Goal: Task Accomplishment & Management: Use online tool/utility

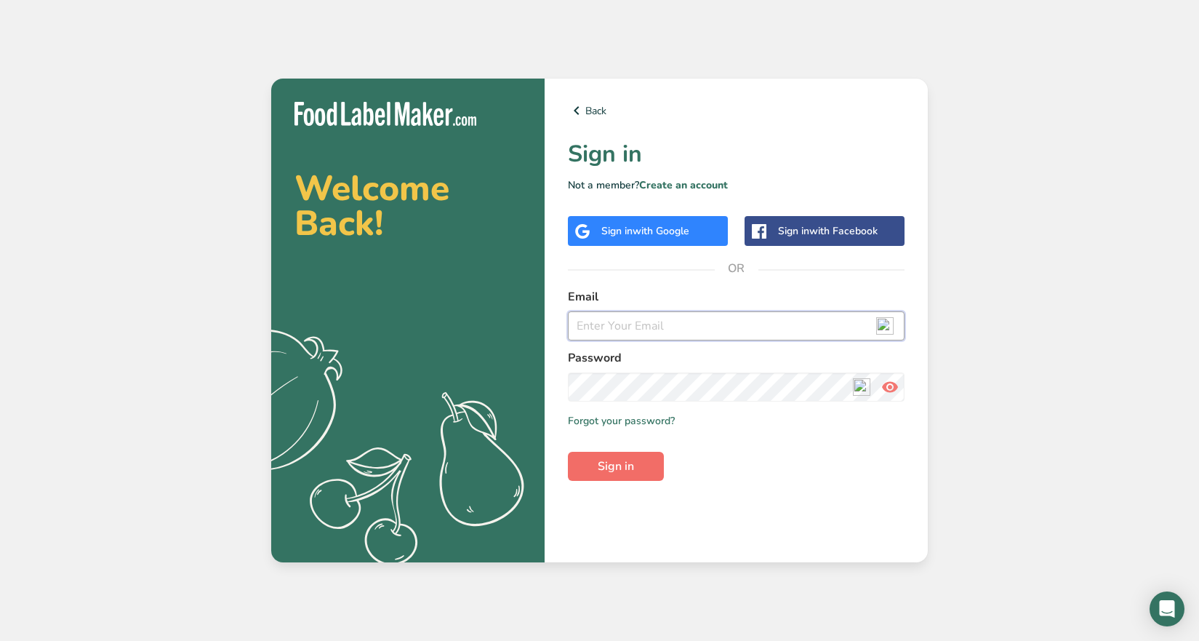
type input "[EMAIL_ADDRESS][DOMAIN_NAME]"
click at [626, 466] on span "Sign in" at bounding box center [616, 465] width 36 height 17
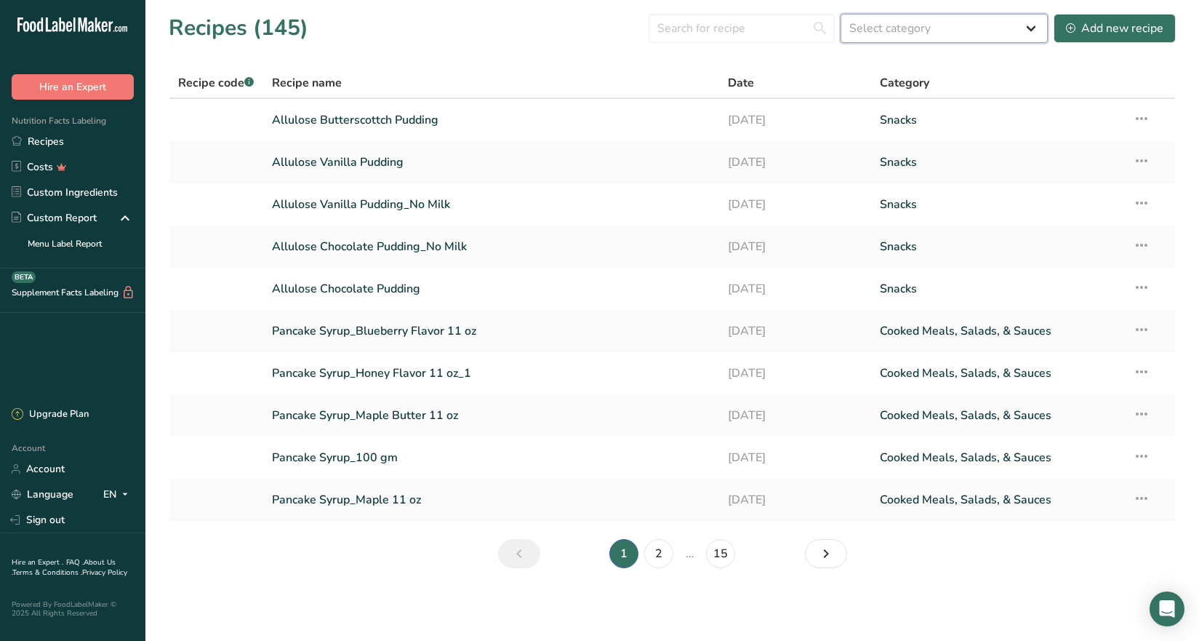
click at [888, 26] on select "Select category All Baked Goods [GEOGRAPHIC_DATA] Confectionery Cooked Meals, S…" at bounding box center [943, 28] width 207 height 29
click at [720, 29] on input "text" at bounding box center [742, 28] width 186 height 29
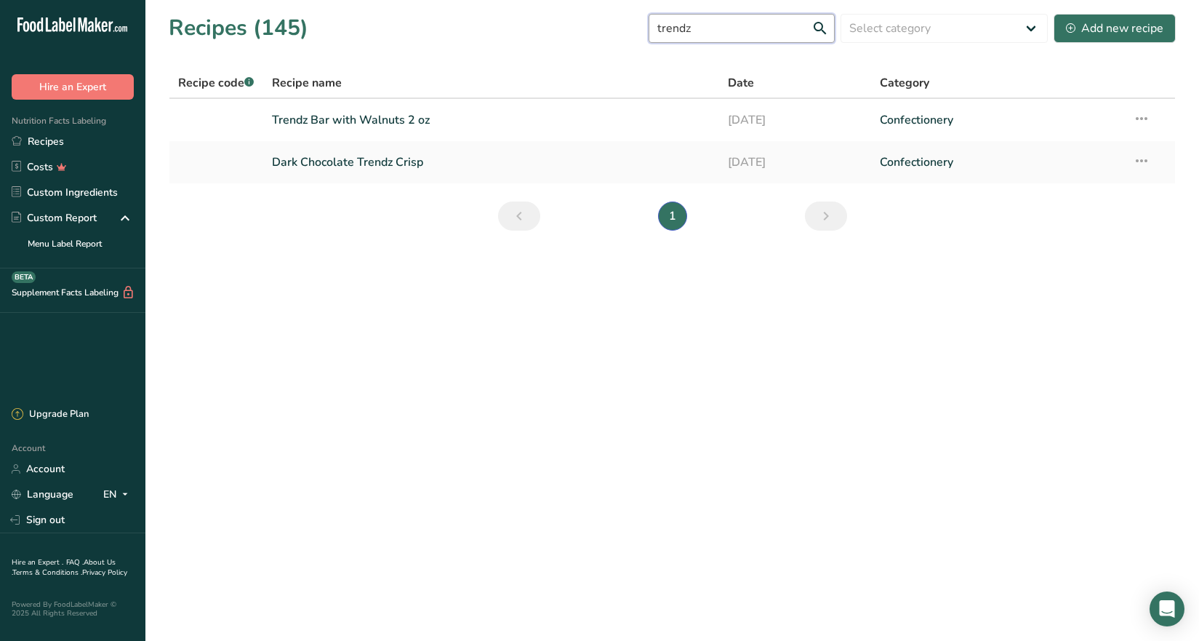
click at [818, 25] on input "trendz" at bounding box center [742, 28] width 186 height 29
type input "trendz"
click at [375, 164] on link "Dark Chocolate Trendz Crisp" at bounding box center [491, 162] width 438 height 31
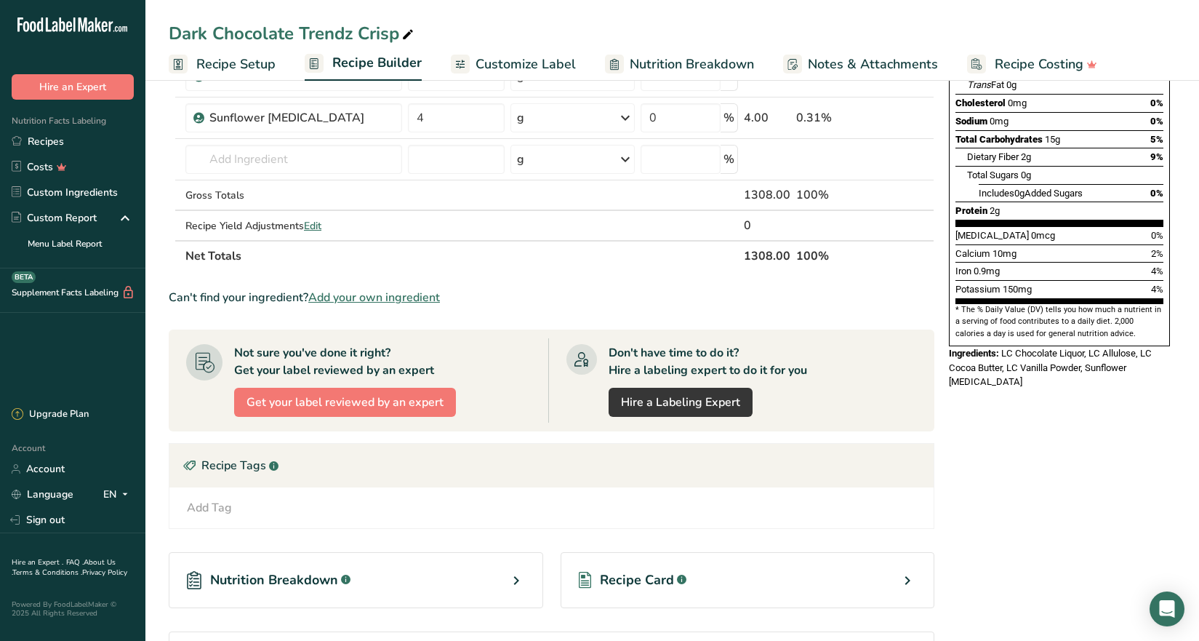
scroll to position [291, 0]
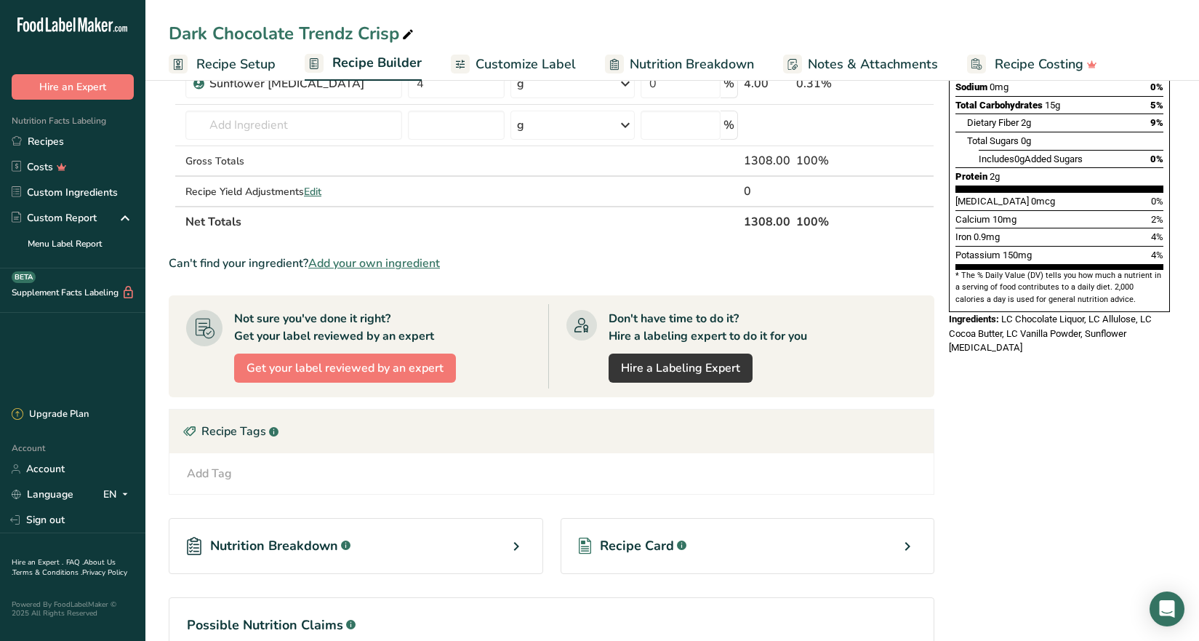
click at [518, 539] on icon at bounding box center [515, 546] width 17 height 26
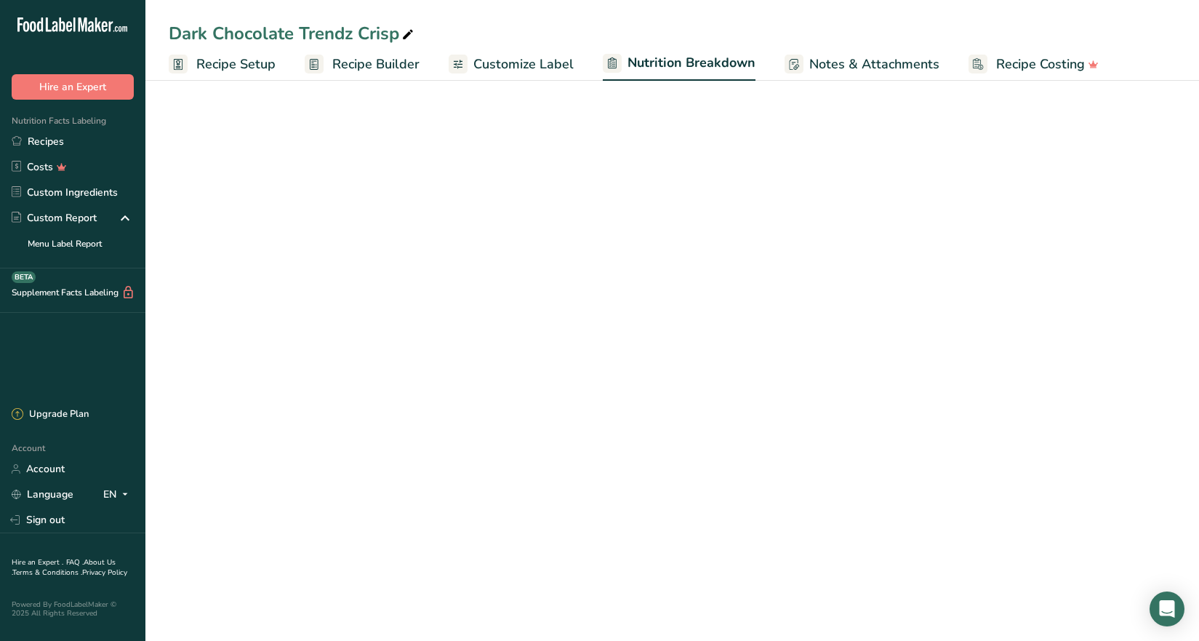
select select "Calories"
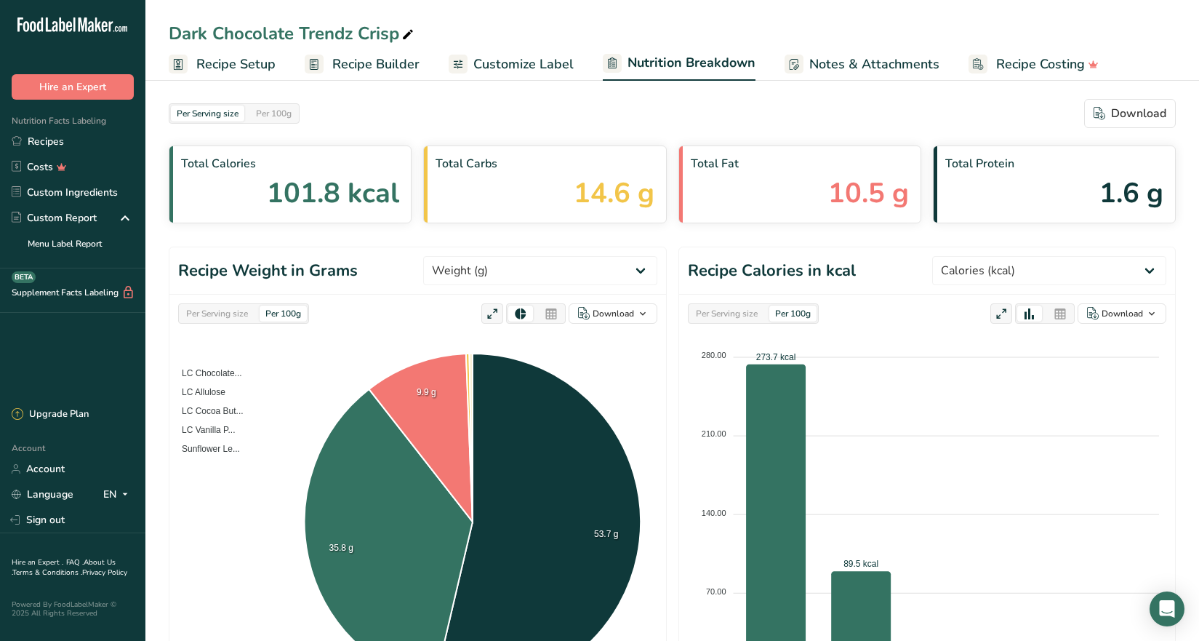
click at [355, 64] on span "Recipe Builder" at bounding box center [375, 65] width 87 height 20
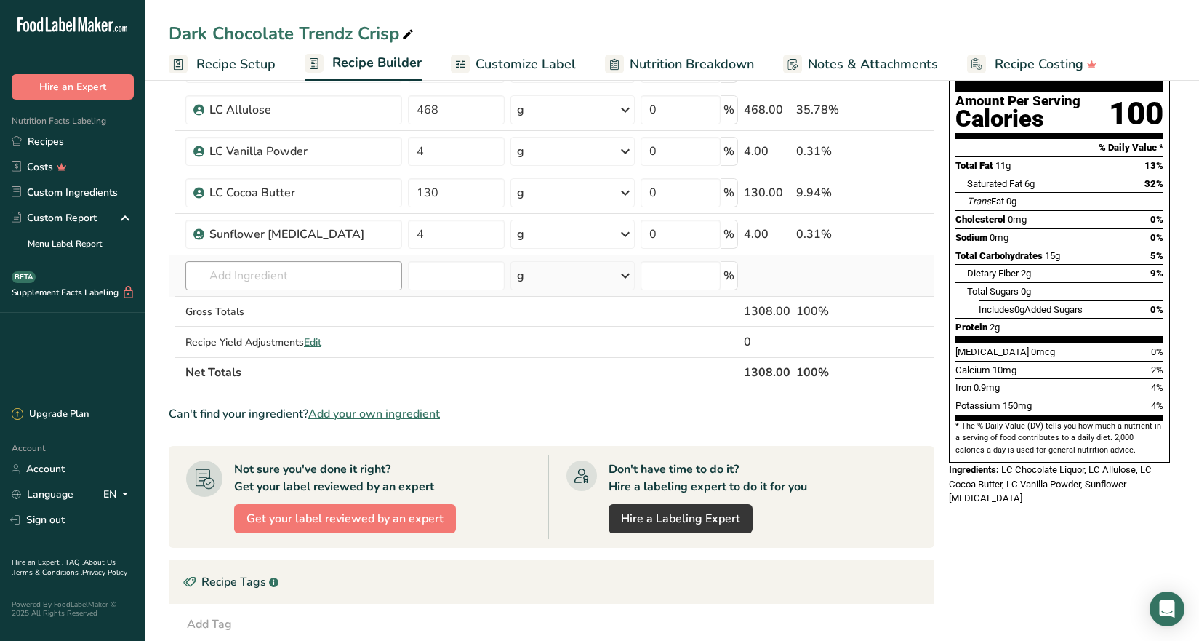
scroll to position [145, 0]
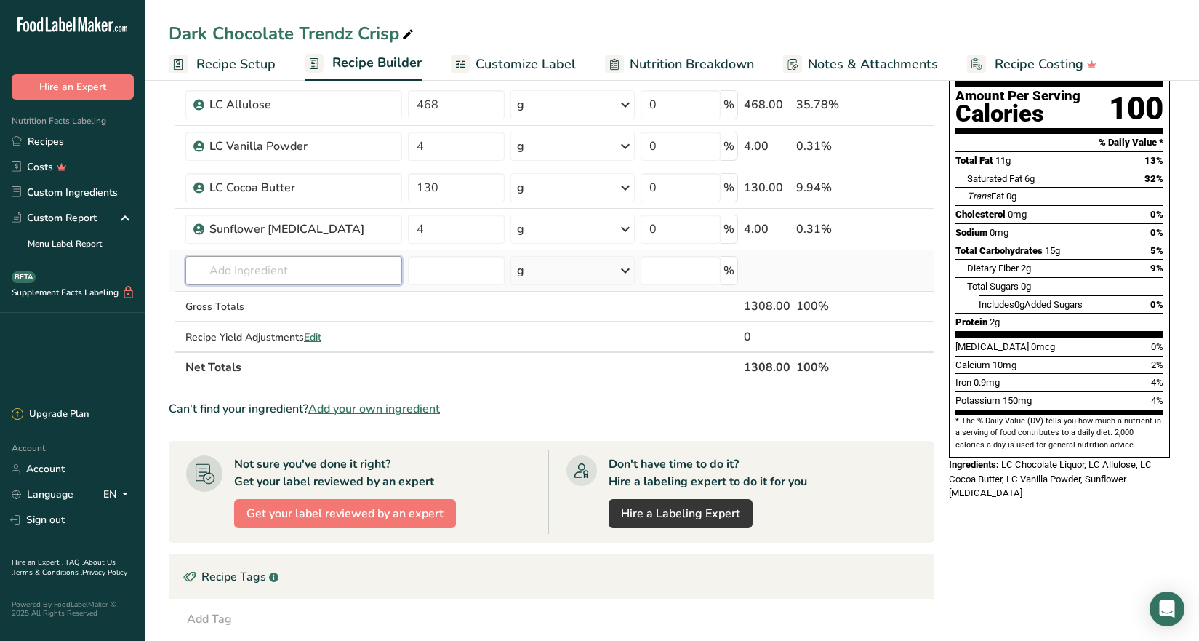
click at [234, 280] on input "text" at bounding box center [293, 270] width 217 height 29
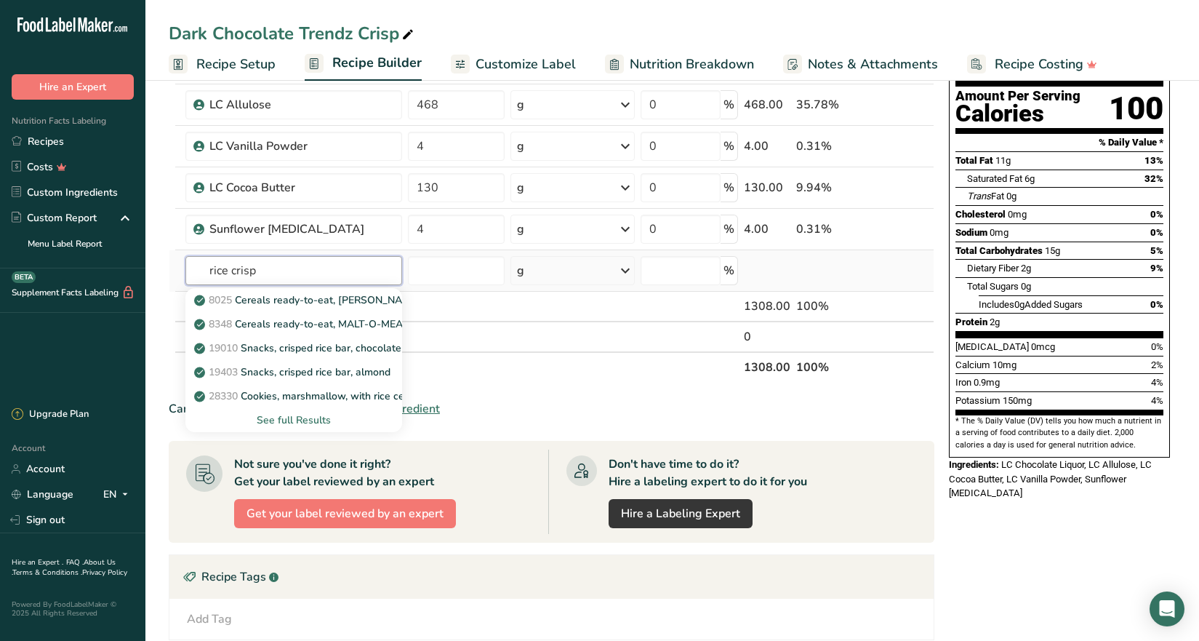
type input "rice crisp"
click at [311, 417] on div "See full Results" at bounding box center [293, 419] width 193 height 15
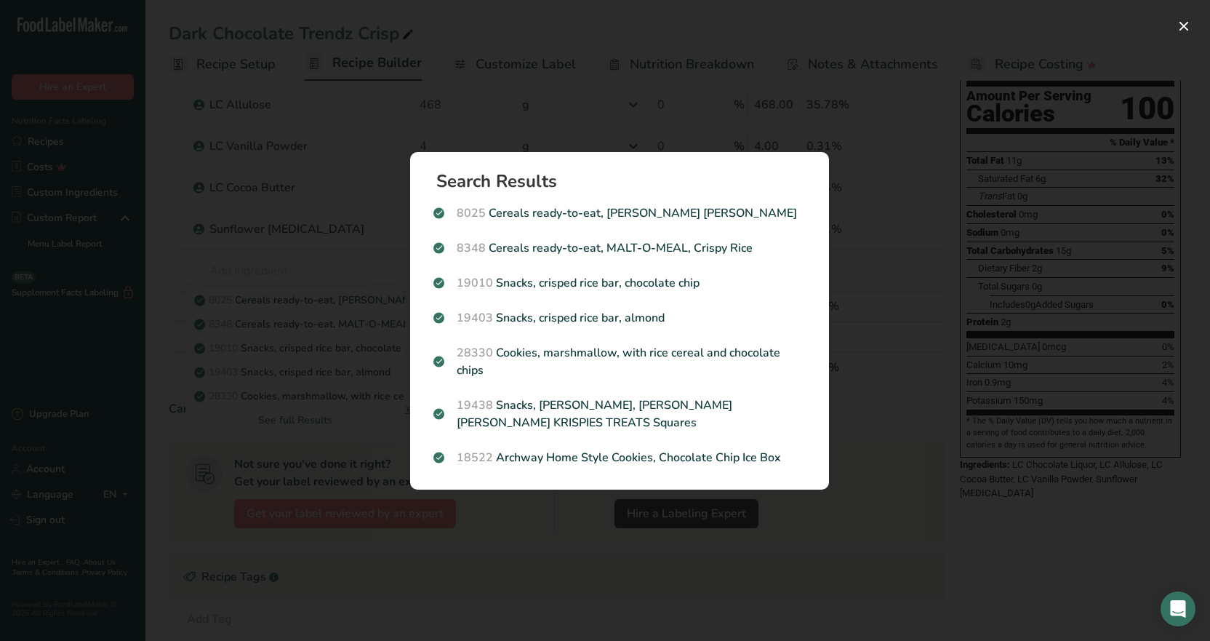
drag, startPoint x: 807, startPoint y: 532, endPoint x: 867, endPoint y: 4, distance: 531.2
click at [806, 533] on div "Search results modal" at bounding box center [605, 320] width 1210 height 641
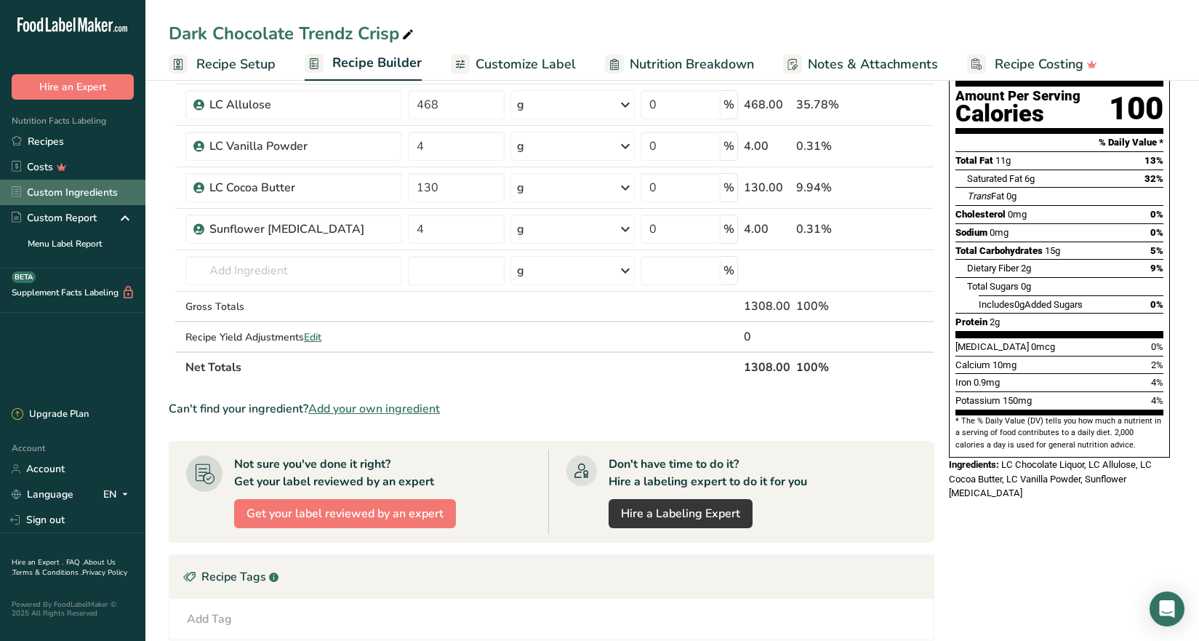
click at [88, 193] on link "Custom Ingredients" at bounding box center [72, 192] width 145 height 25
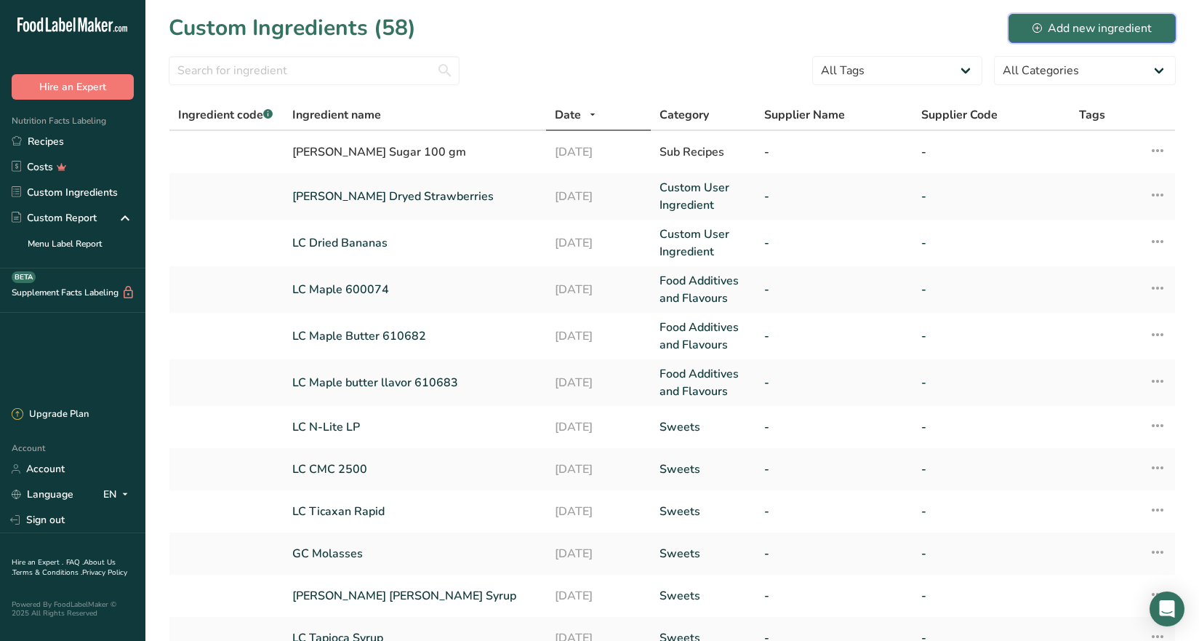
click at [1080, 23] on div "Add new ingredient" at bounding box center [1091, 28] width 119 height 17
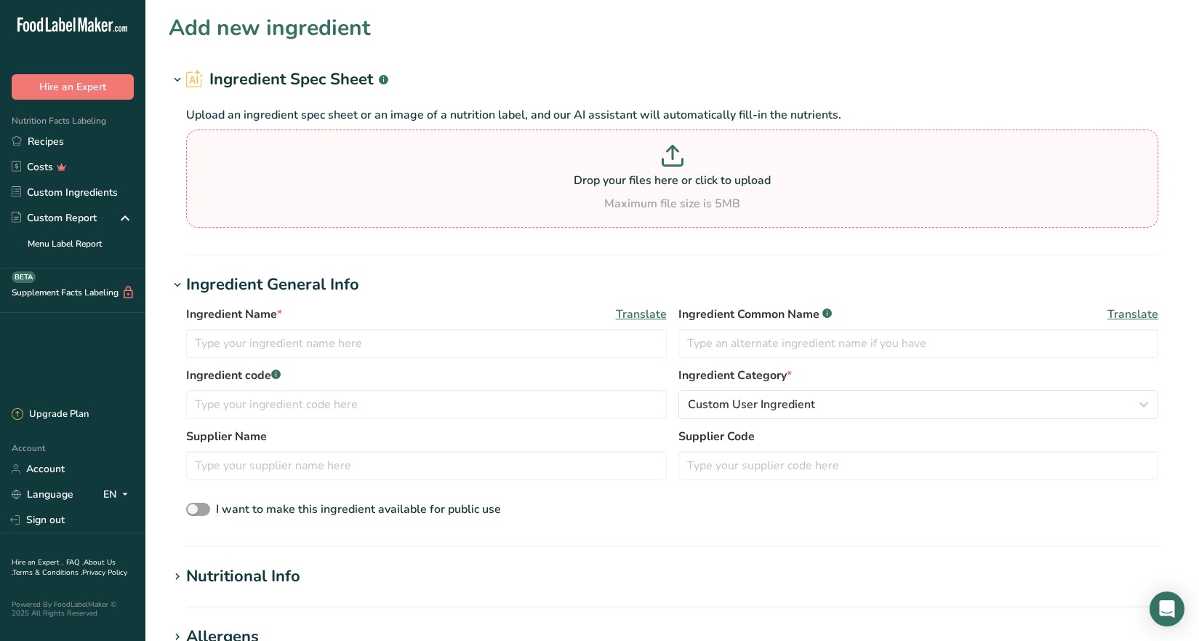
click at [734, 177] on p "Drop your files here or click to upload" at bounding box center [672, 180] width 965 height 17
click at [734, 177] on input "Drop your files here or click to upload Maximum file size is 5MB" at bounding box center [672, 178] width 972 height 98
type input "C:\fakepath\Rice Crisp Nutritional Information 577220.pdf"
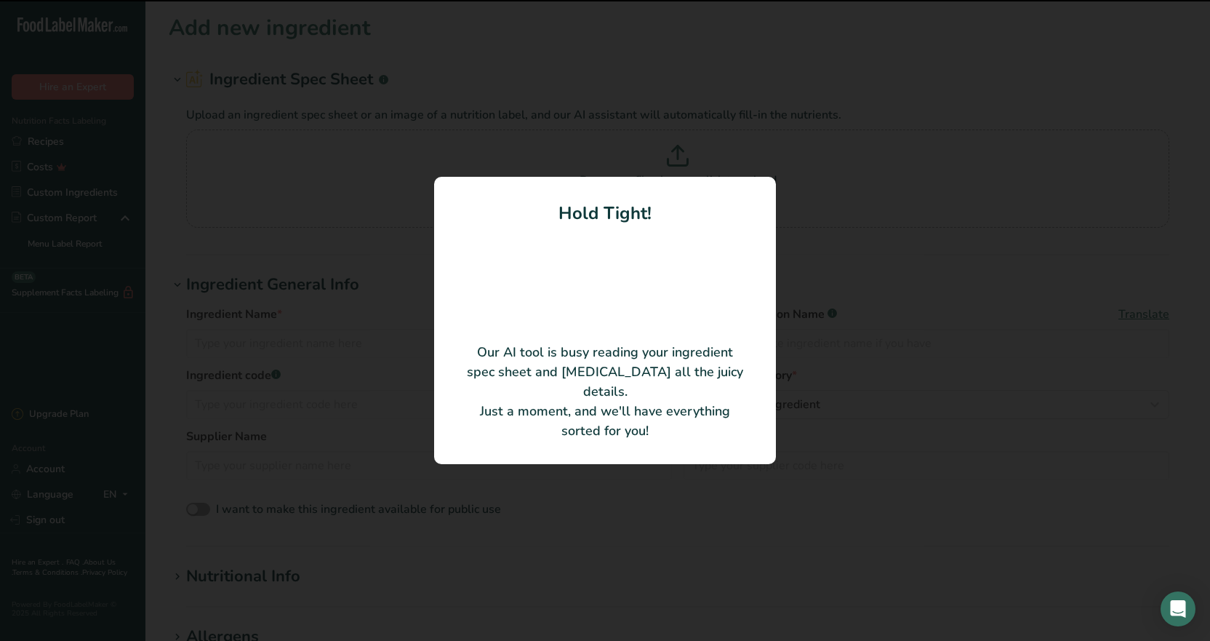
type input "Crisp Rice"
type input "C330101AA-05"
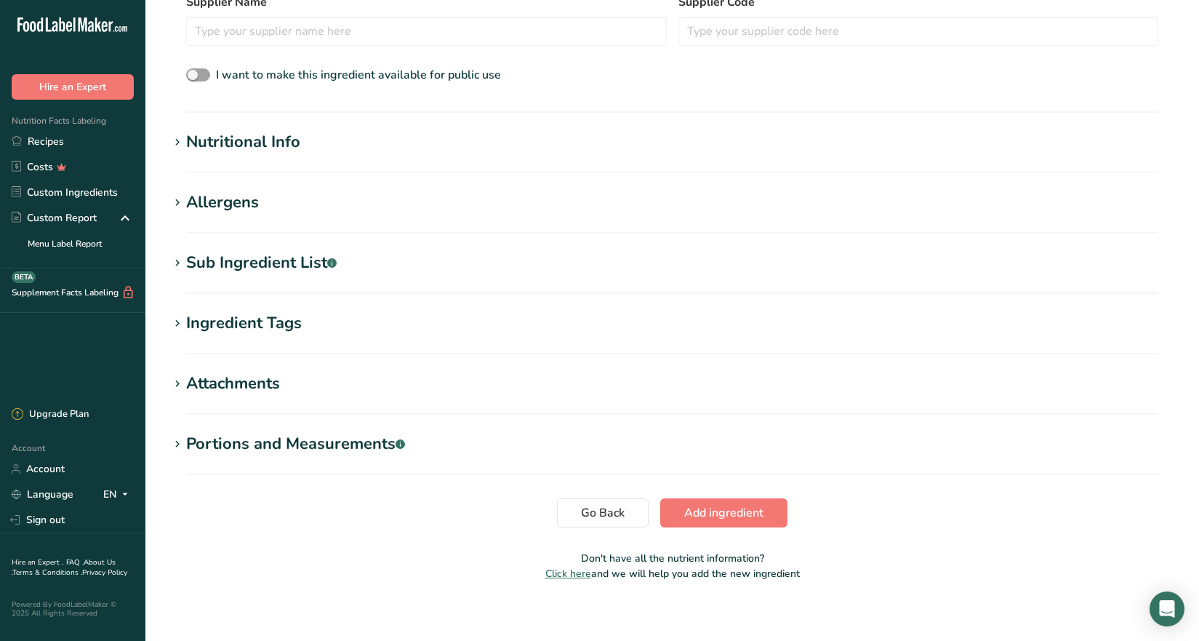
scroll to position [374, 0]
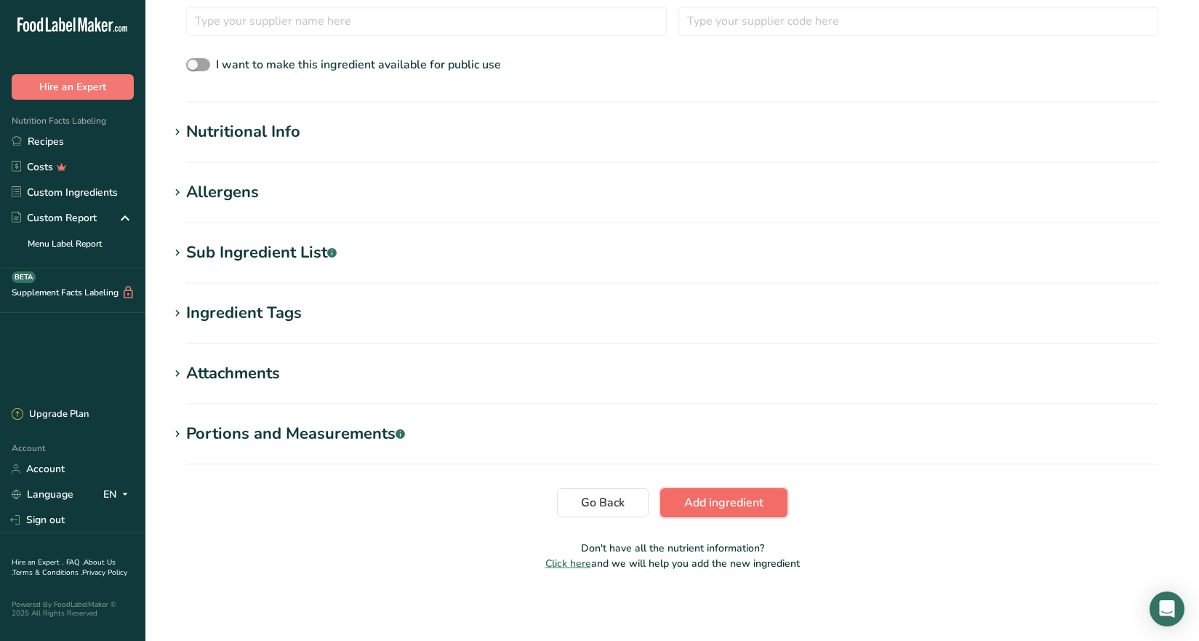
click at [741, 500] on span "Add ingredient" at bounding box center [723, 502] width 79 height 17
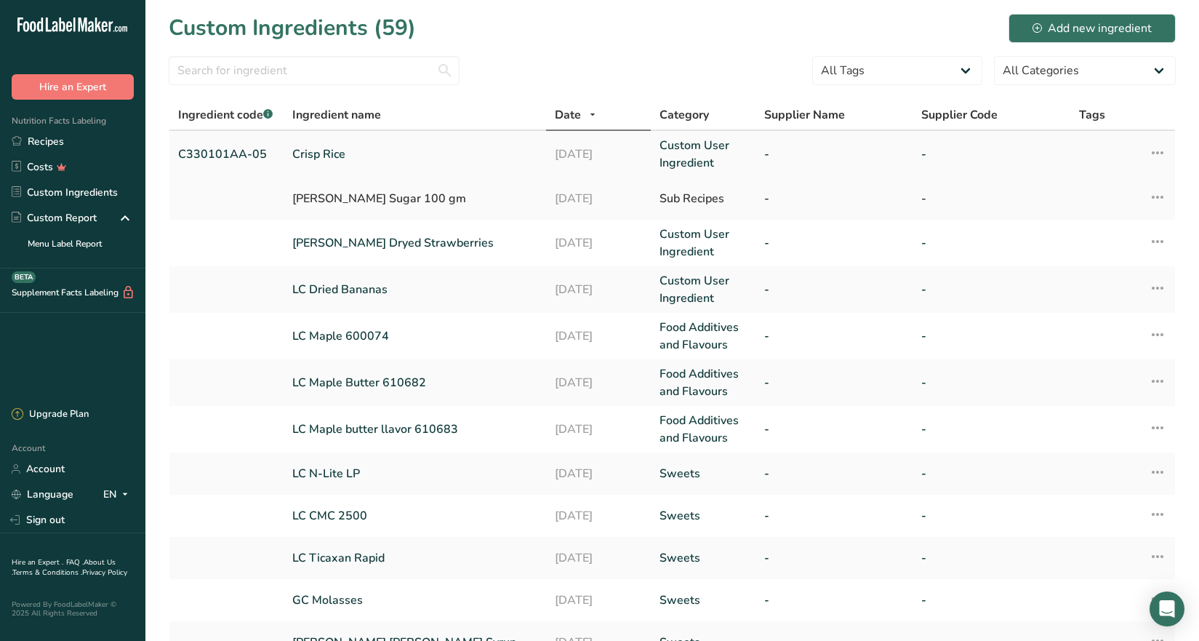
click at [348, 152] on link "Crisp Rice" at bounding box center [414, 153] width 245 height 17
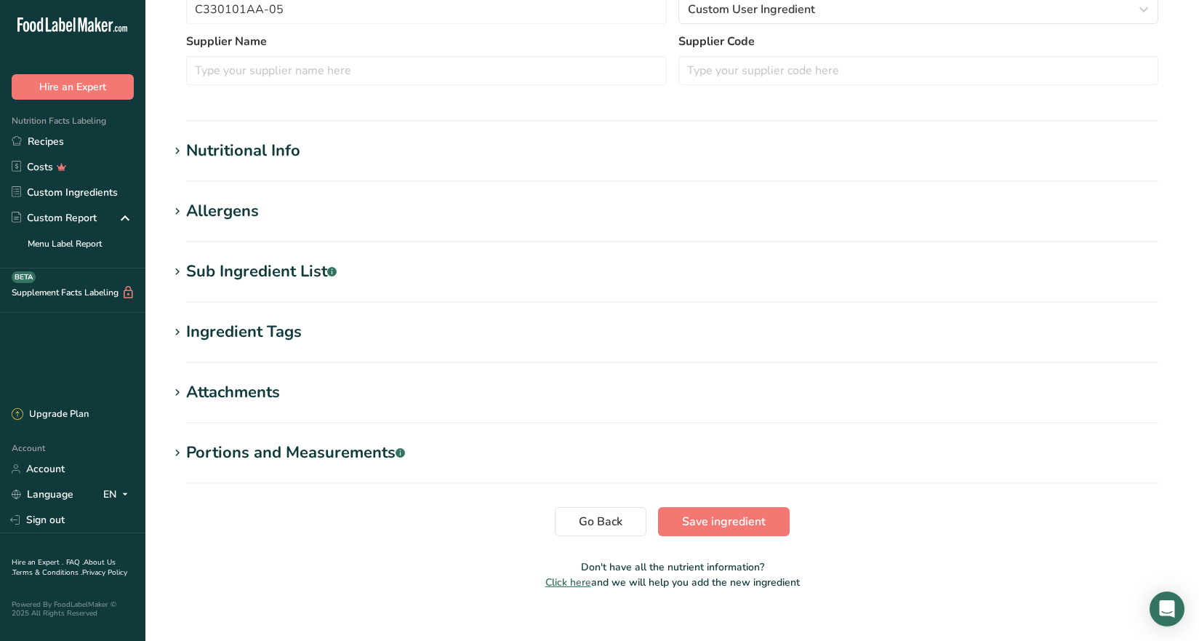
scroll to position [343, 0]
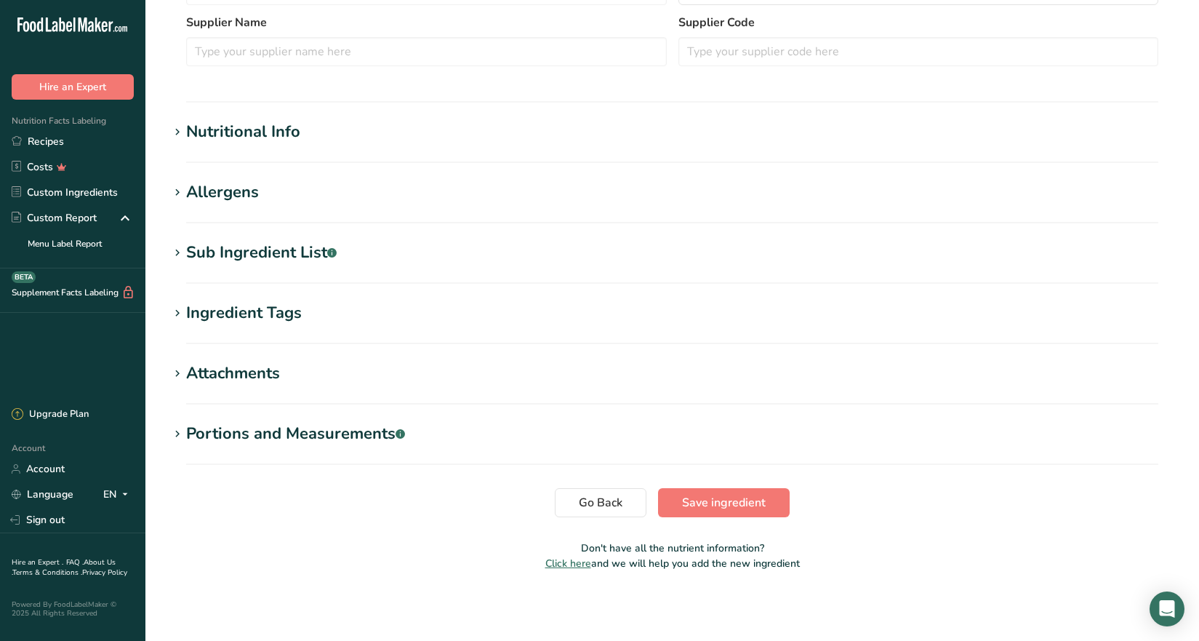
click at [246, 427] on div "Portions and Measurements .a-a{fill:#347362;}.b-a{fill:#fff;}" at bounding box center [295, 434] width 219 height 24
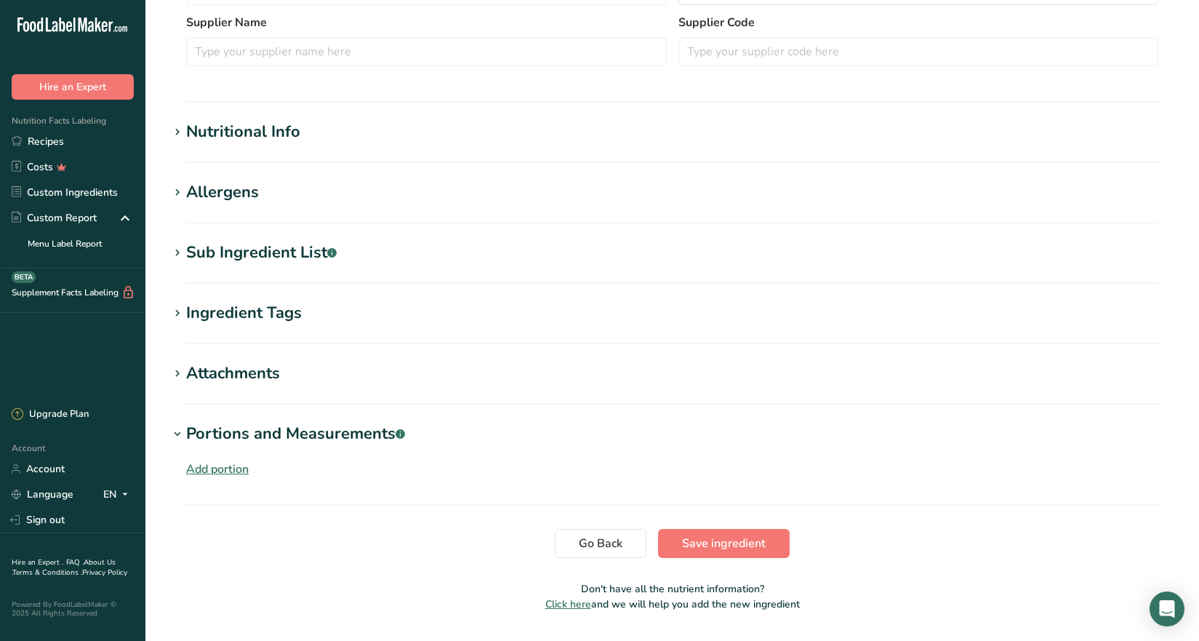
click at [292, 313] on div "Ingredient Tags" at bounding box center [244, 313] width 116 height 24
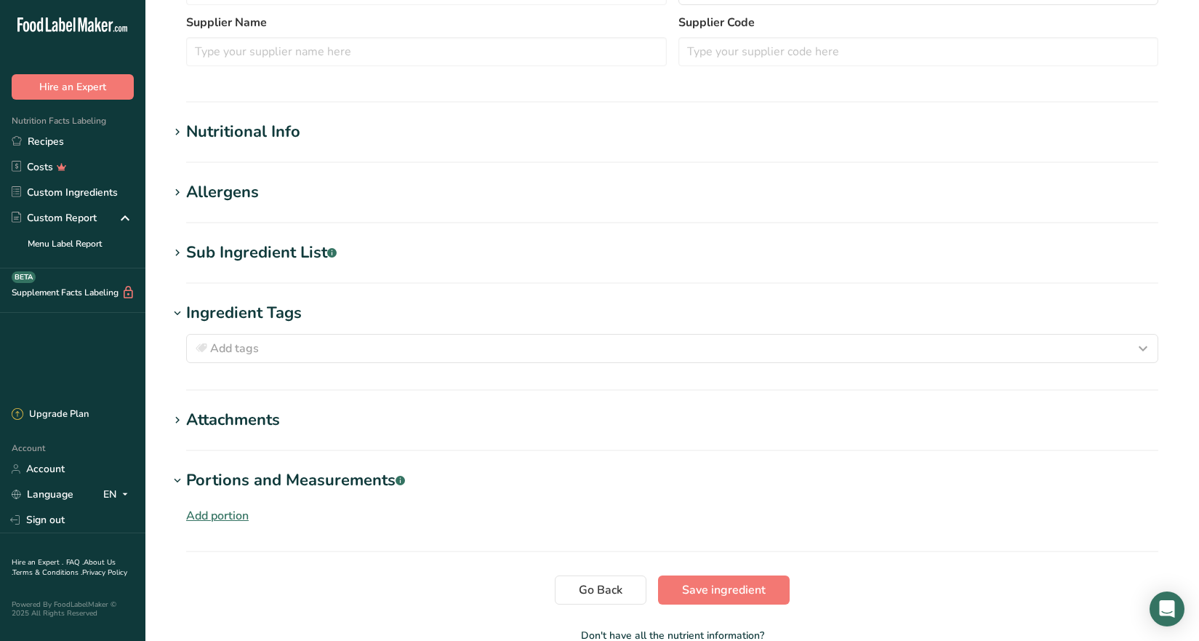
click at [286, 244] on div "Sub Ingredient List .a-a{fill:#347362;}.b-a{fill:#fff;}" at bounding box center [261, 253] width 150 height 24
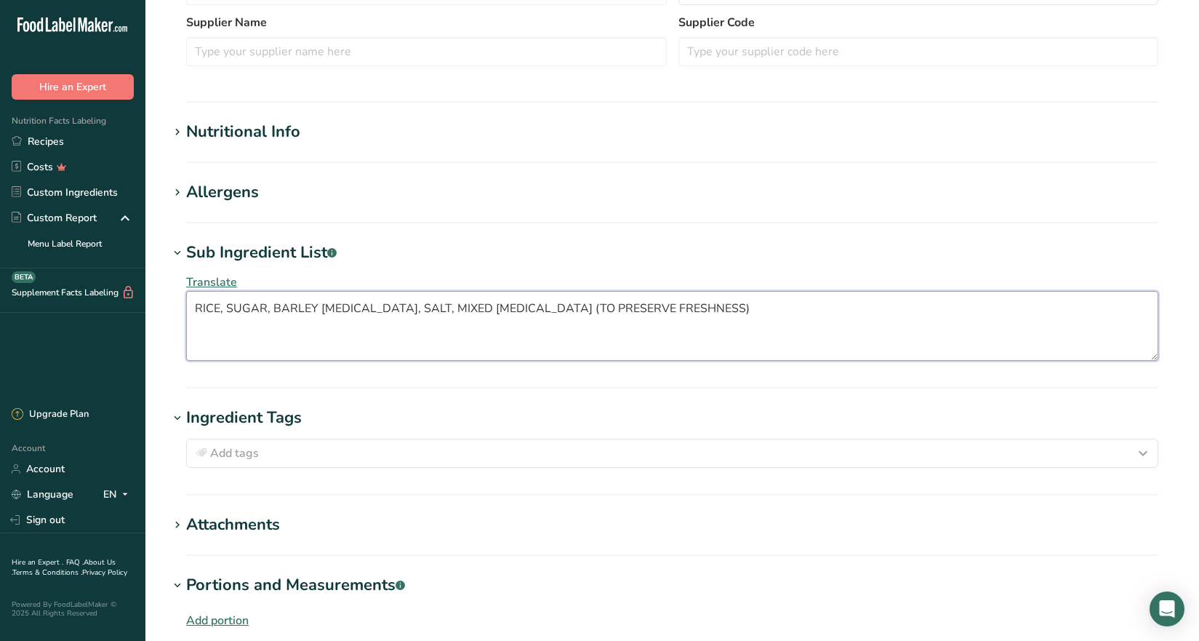
drag, startPoint x: 436, startPoint y: 310, endPoint x: 746, endPoint y: 297, distance: 310.0
click at [783, 305] on textarea "RICE, SUGAR, BARLEY [MEDICAL_DATA], SALT, MIXED [MEDICAL_DATA] (TO PRESERVE FRE…" at bounding box center [672, 326] width 972 height 70
type textarea "RICE, SUGAR, BARLEY [MEDICAL_DATA], SALT"
click at [380, 263] on h1 "Sub Ingredient List .a-a{fill:#347362;}.b-a{fill:#fff;}" at bounding box center [672, 253] width 1007 height 24
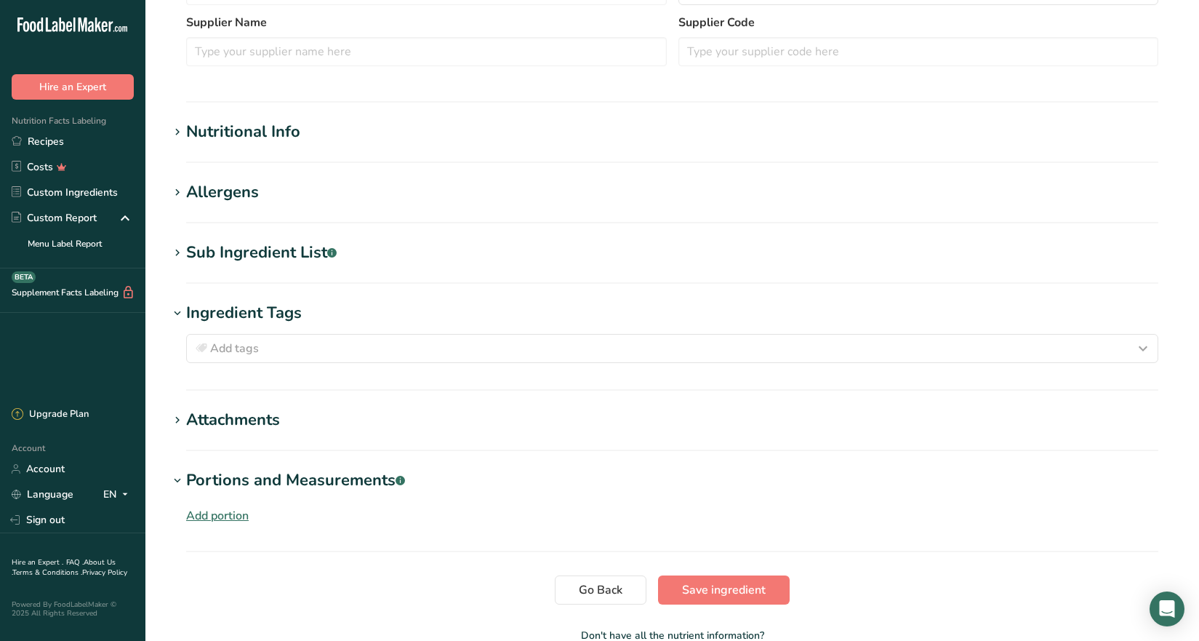
click at [246, 195] on div "Allergens" at bounding box center [222, 192] width 73 height 24
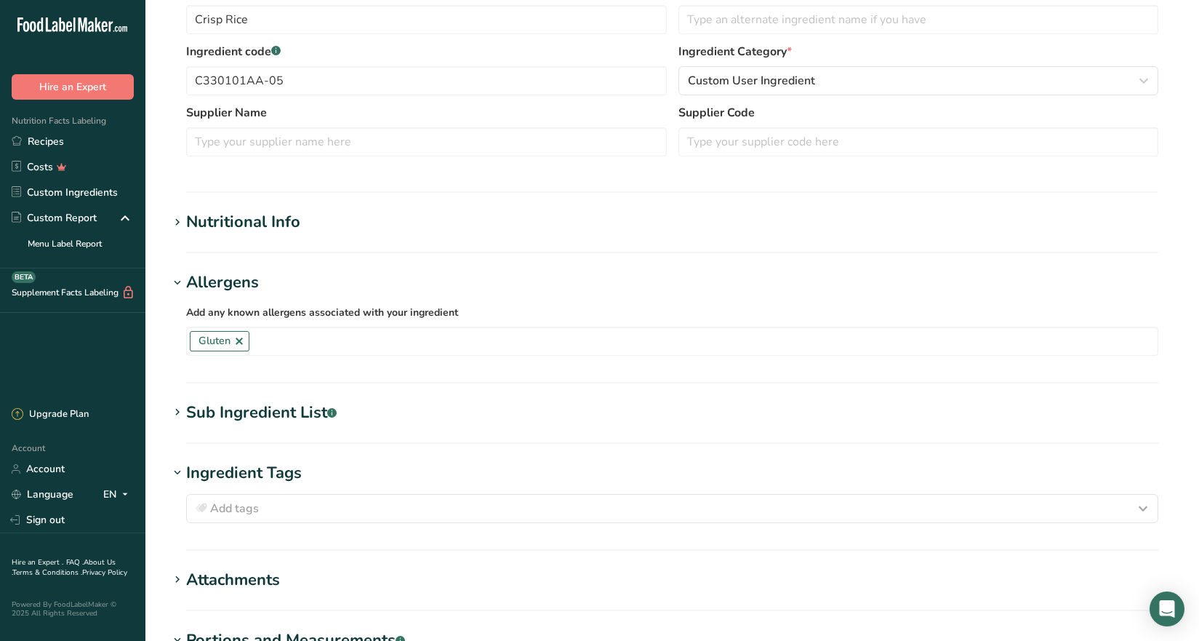
scroll to position [500, 0]
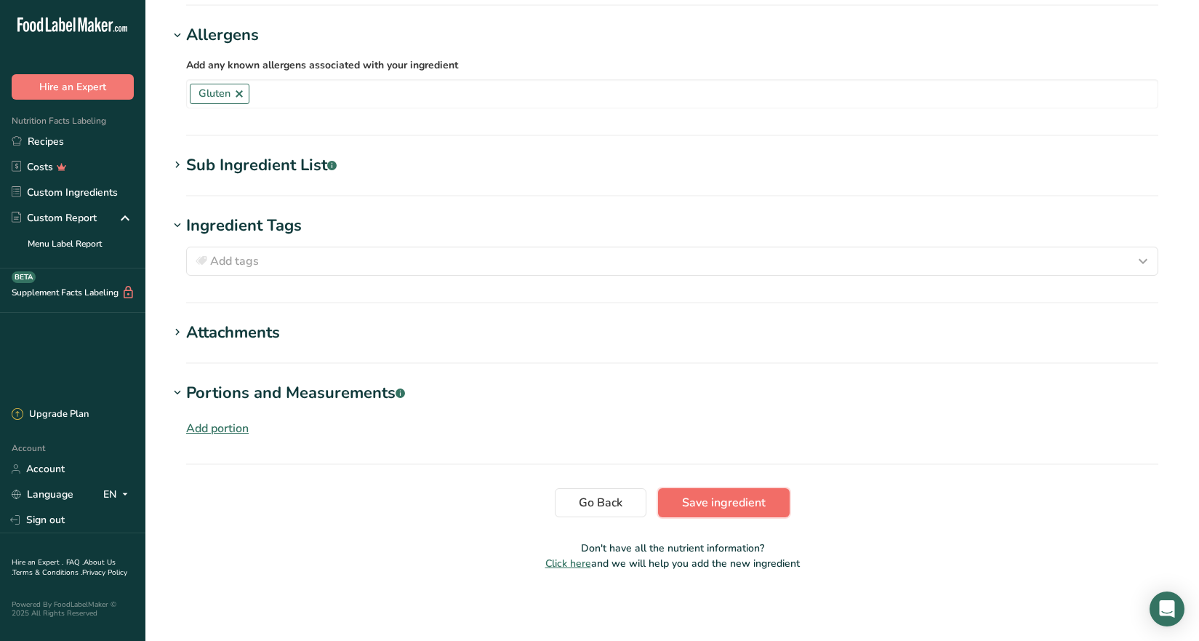
click at [716, 501] on span "Save ingredient" at bounding box center [724, 502] width 84 height 17
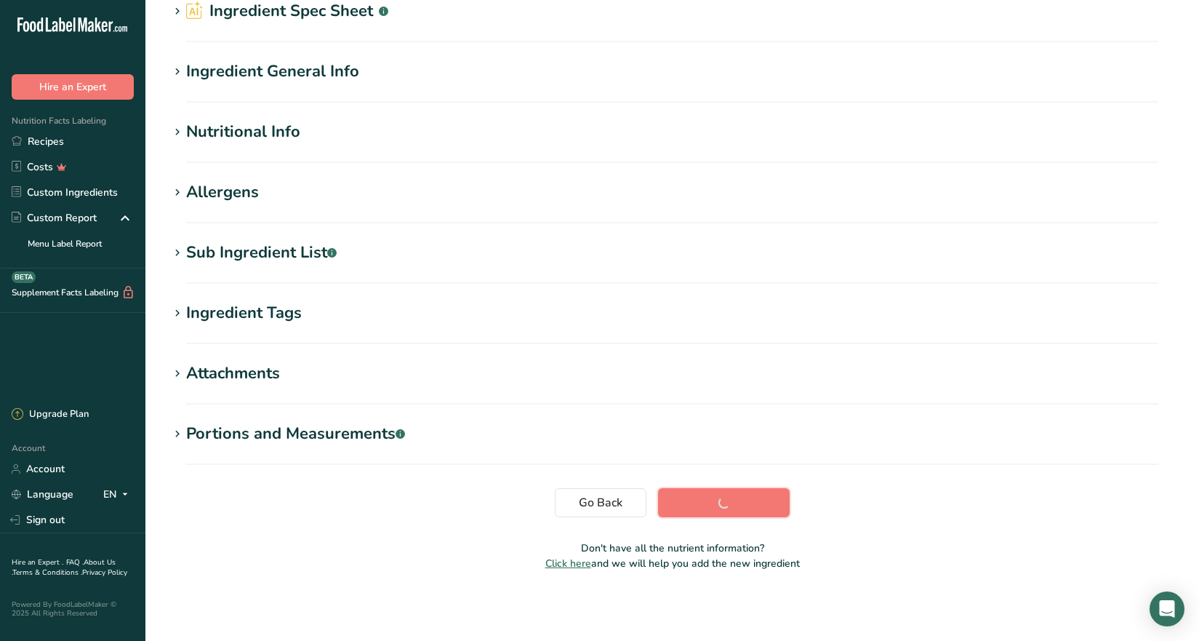
scroll to position [68, 0]
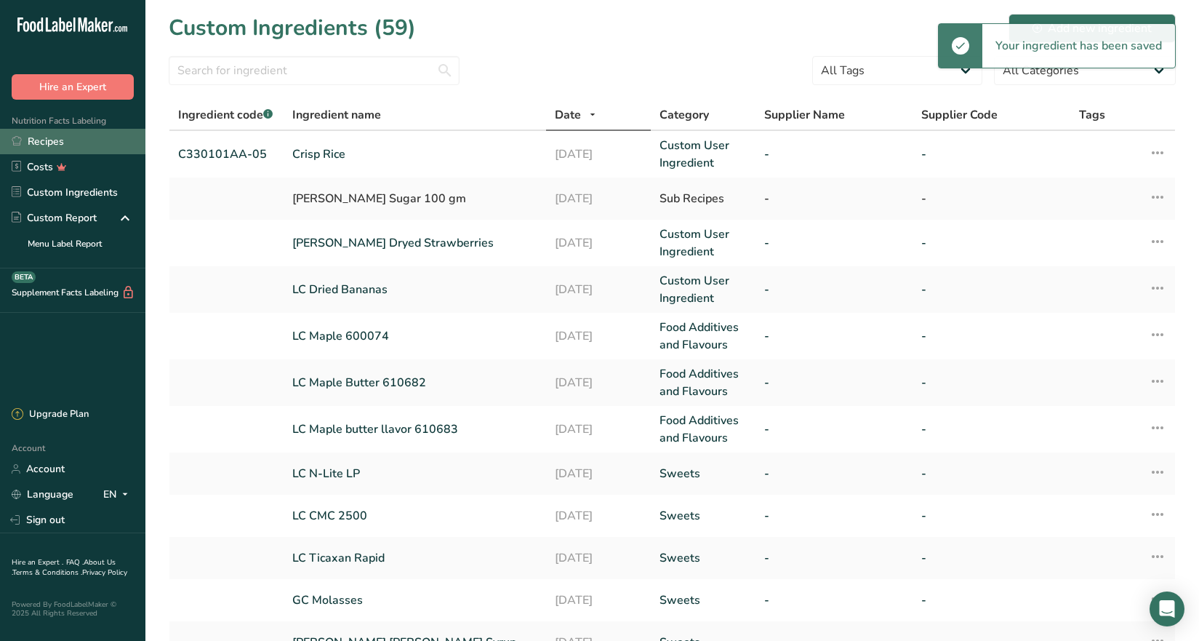
click at [56, 135] on link "Recipes" at bounding box center [72, 141] width 145 height 25
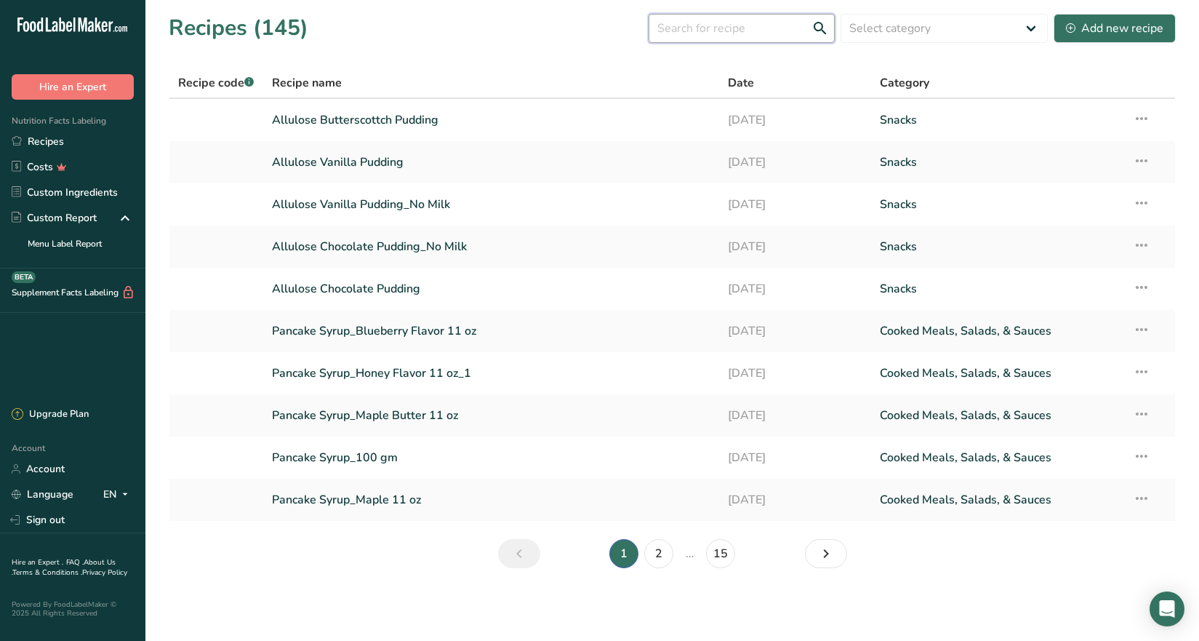
click at [683, 36] on input "text" at bounding box center [742, 28] width 186 height 29
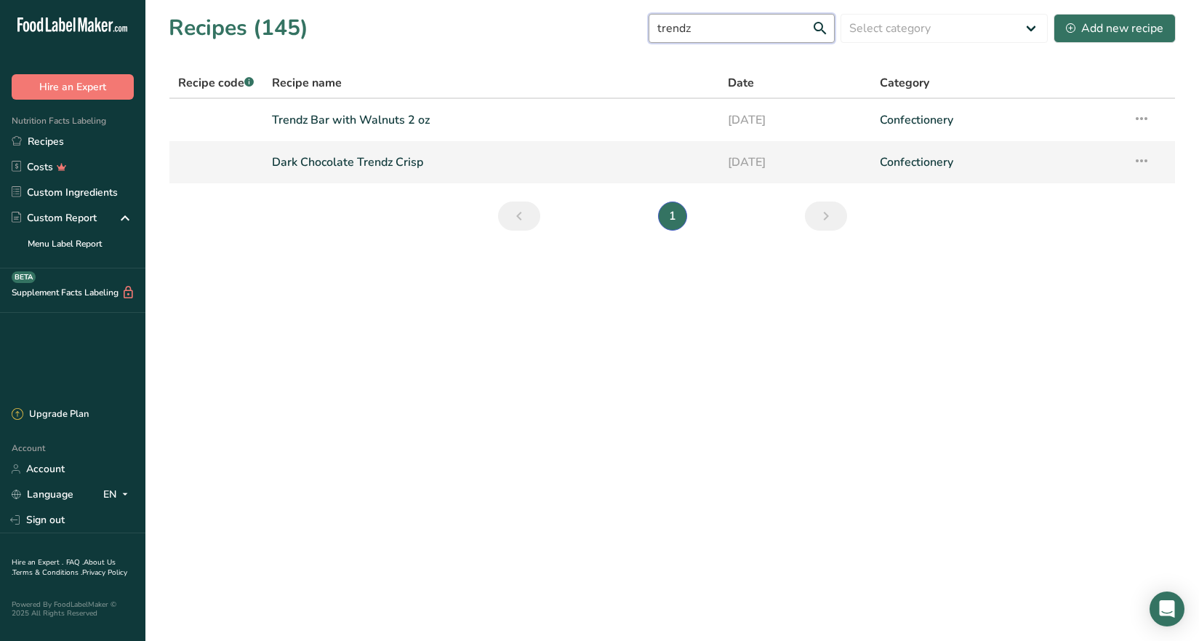
type input "trendz"
click at [401, 161] on link "Dark Chocolate Trendz Crisp" at bounding box center [491, 162] width 438 height 31
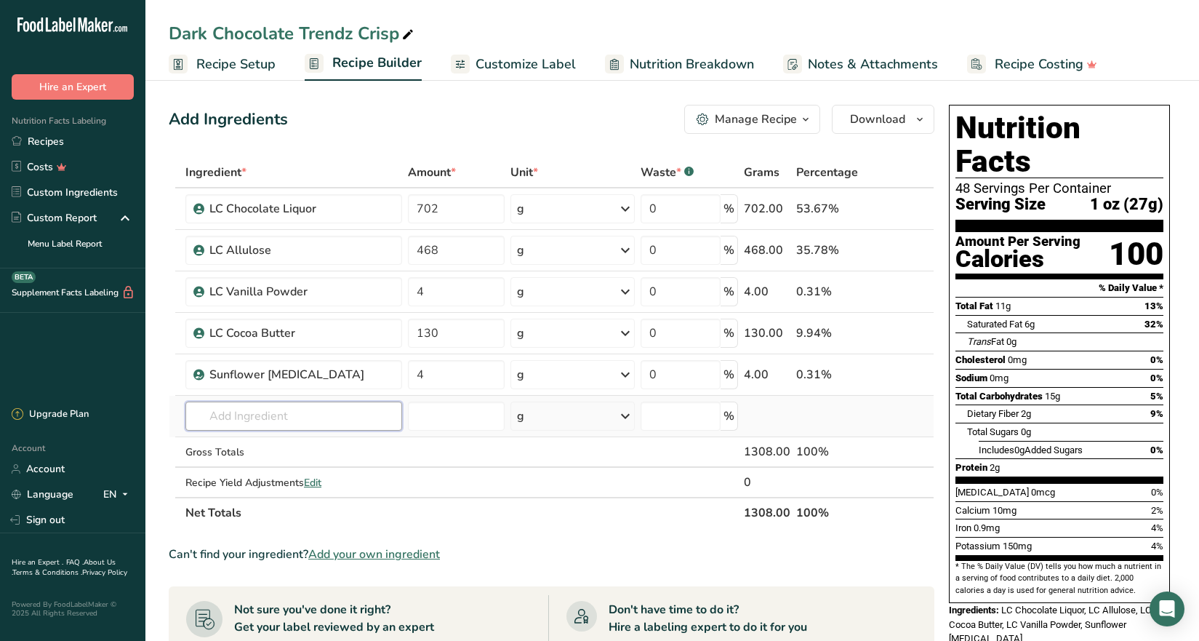
click at [231, 420] on input "text" at bounding box center [293, 415] width 217 height 29
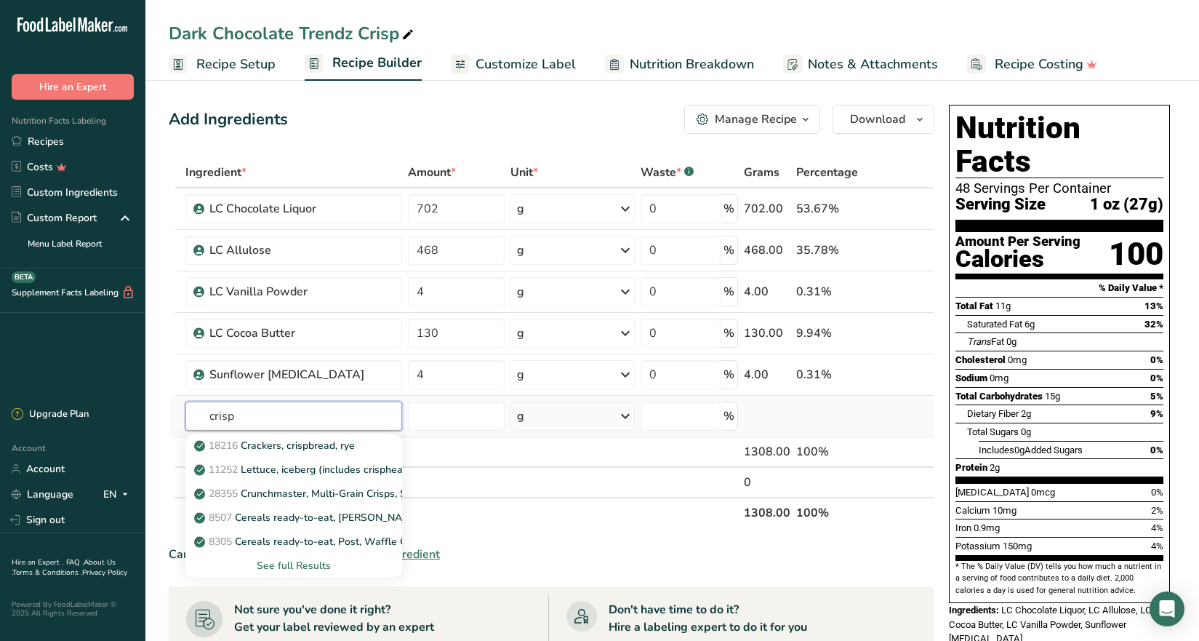
drag, startPoint x: 284, startPoint y: 417, endPoint x: 193, endPoint y: 410, distance: 90.4
click at [193, 410] on input "crisp" at bounding box center [293, 415] width 217 height 29
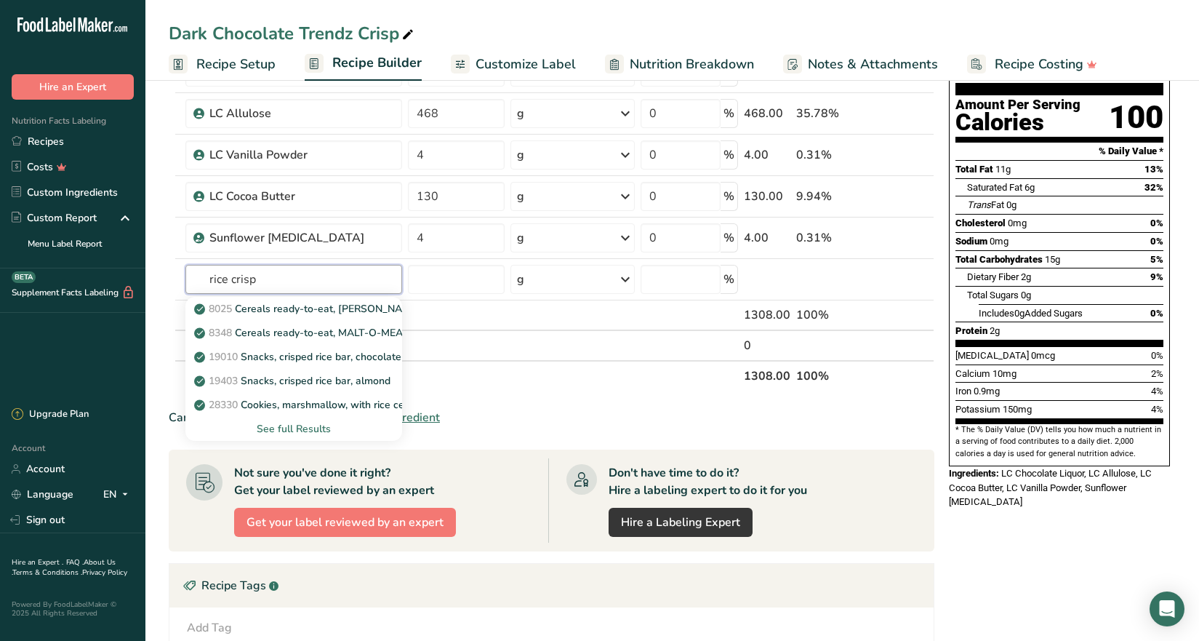
scroll to position [145, 0]
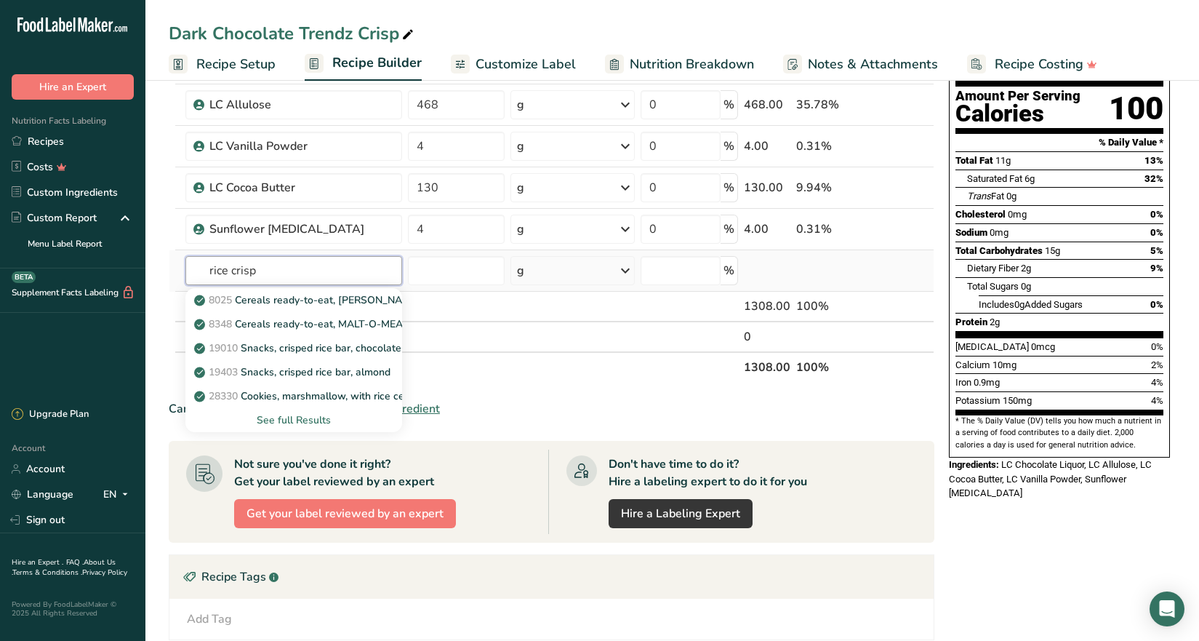
type input "rice crisp"
click at [285, 420] on div "See full Results" at bounding box center [293, 419] width 193 height 15
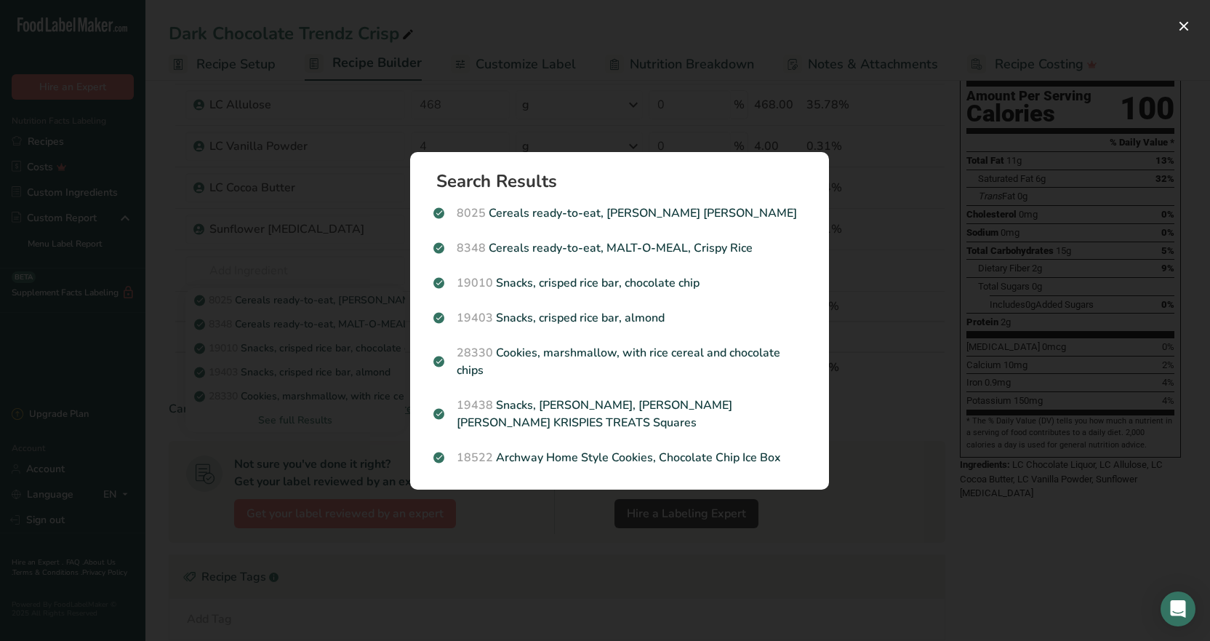
click at [488, 125] on div "Search results modal" at bounding box center [605, 320] width 1210 height 641
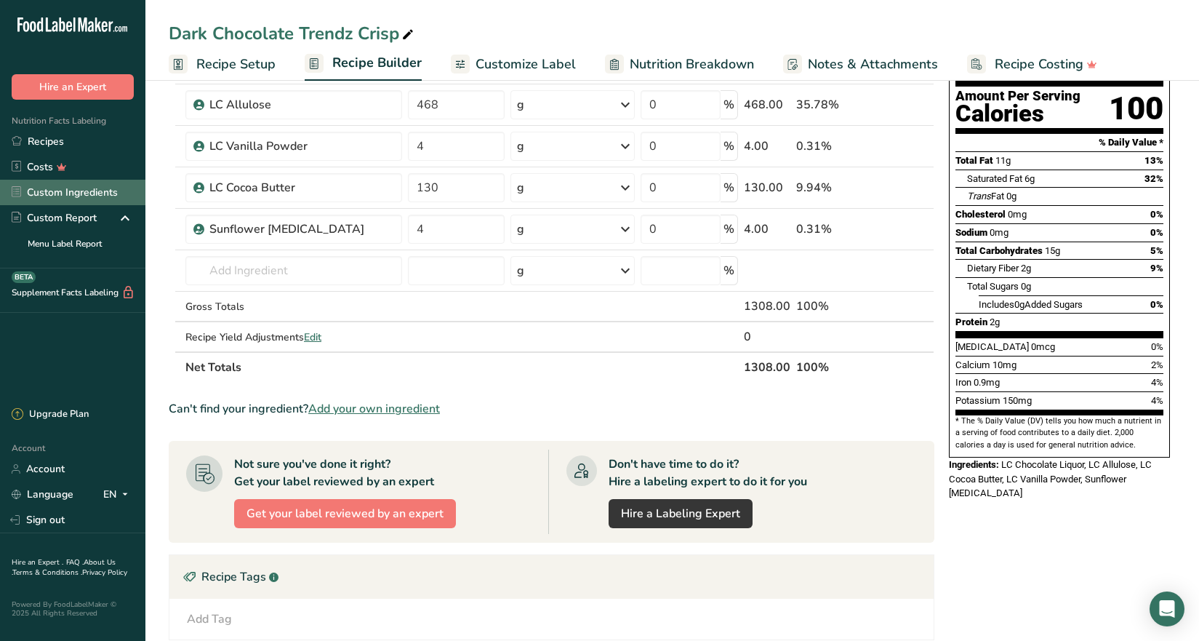
click at [54, 185] on link "Custom Ingredients" at bounding box center [72, 192] width 145 height 25
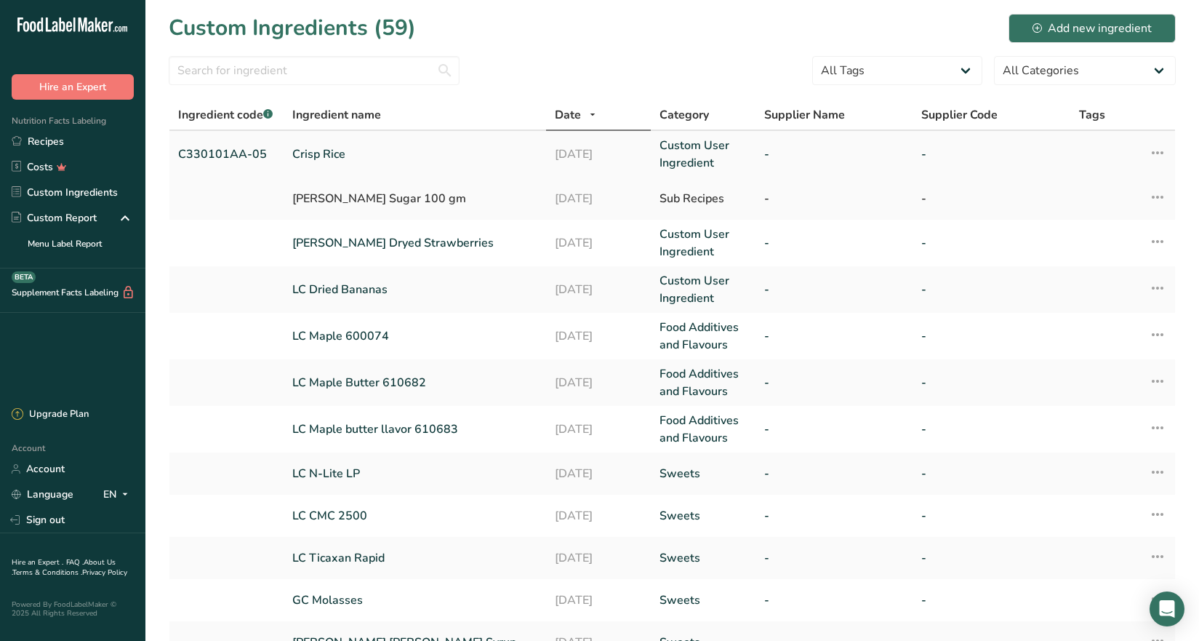
click at [346, 148] on link "Crisp Rice" at bounding box center [414, 153] width 245 height 17
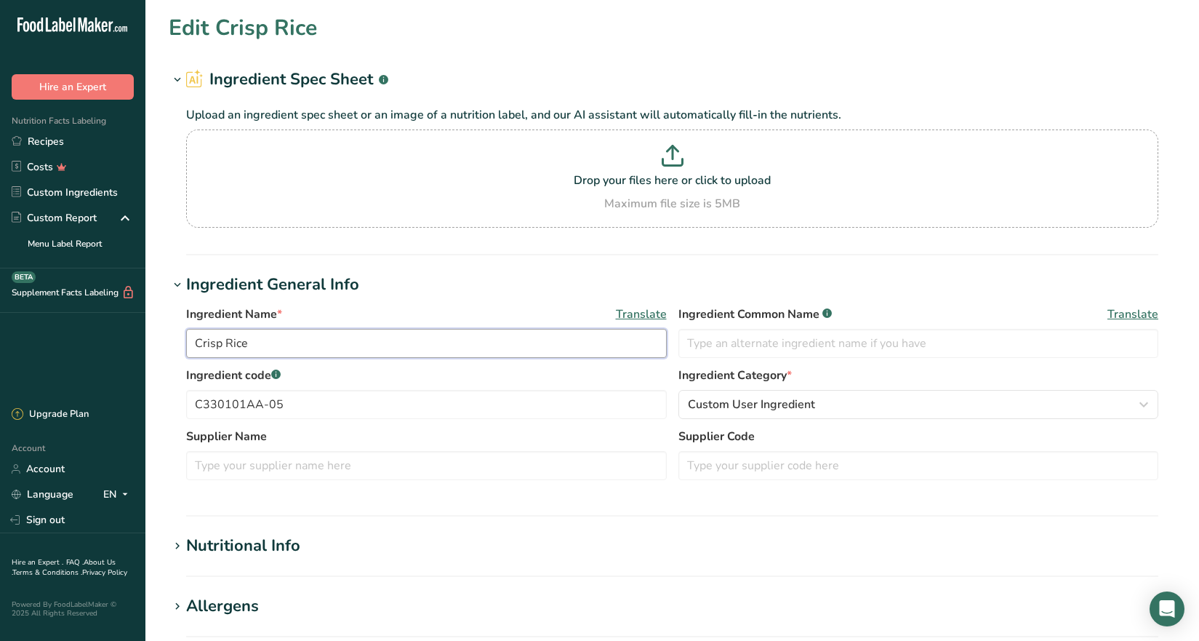
click at [233, 337] on input "Crisp Rice" at bounding box center [426, 343] width 481 height 29
click at [276, 340] on input "Crisp Rice" at bounding box center [426, 343] width 481 height 29
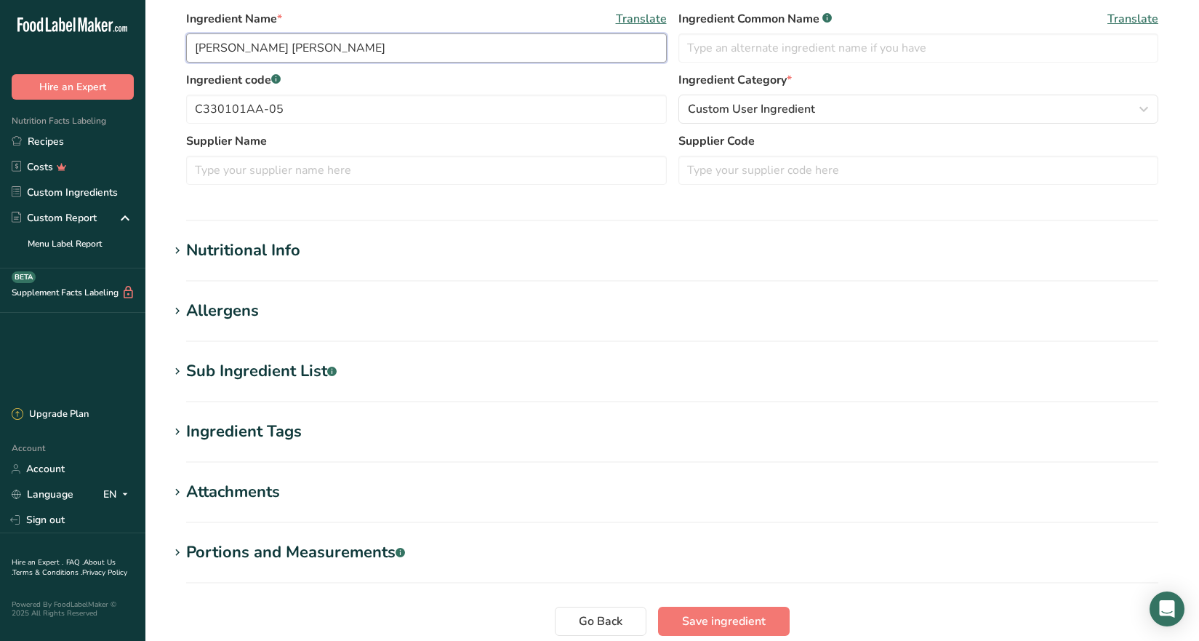
scroll to position [414, 0]
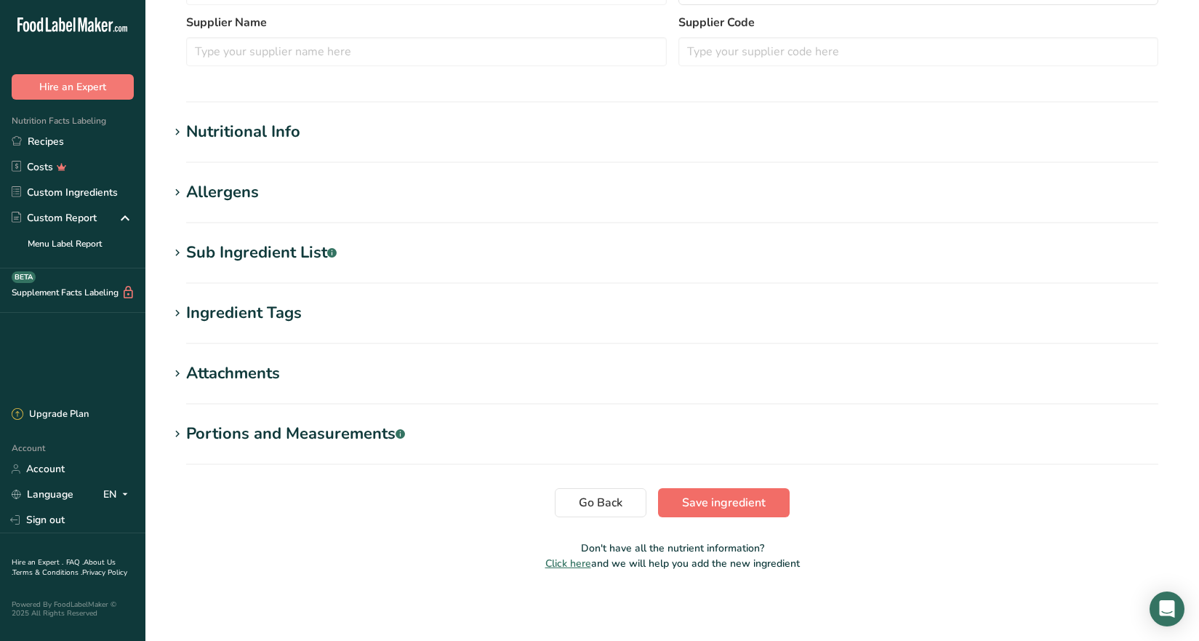
type input "[PERSON_NAME] [PERSON_NAME]"
click at [764, 499] on span "Save ingredient" at bounding box center [724, 502] width 84 height 17
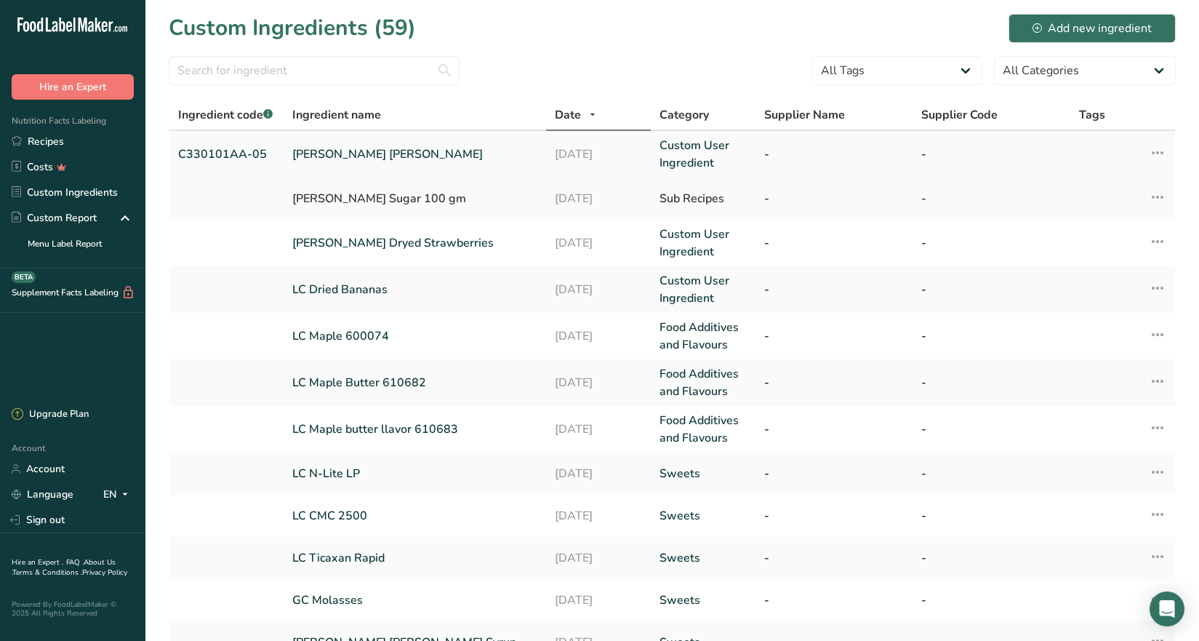
click at [337, 156] on link "[PERSON_NAME] [PERSON_NAME]" at bounding box center [414, 153] width 245 height 17
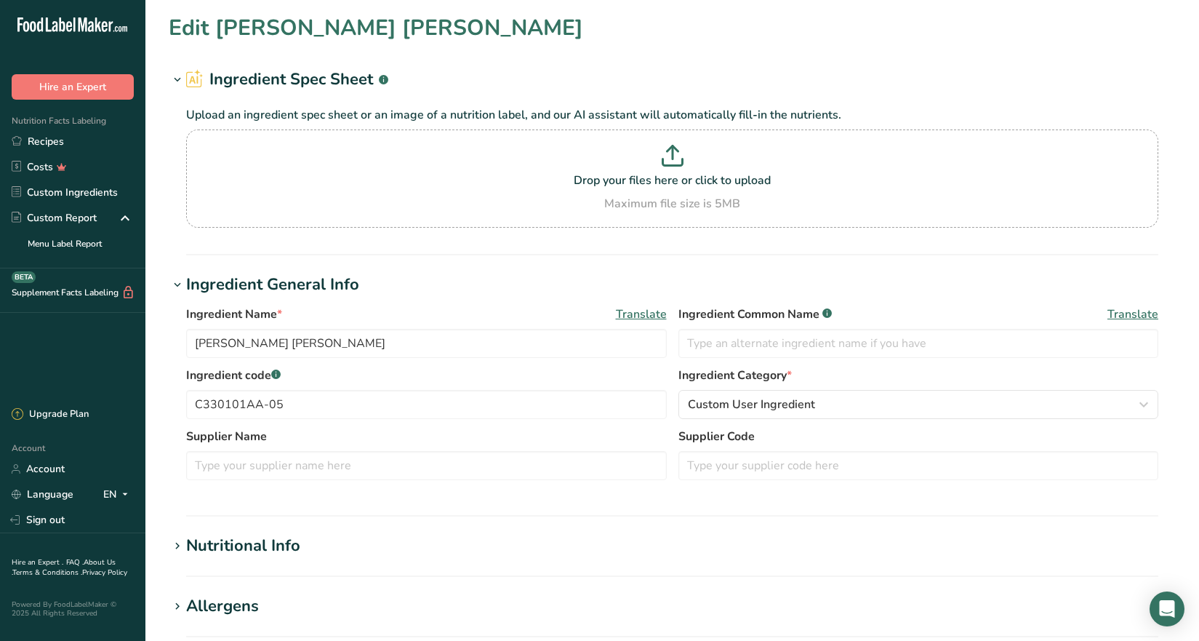
click at [289, 539] on div "Nutritional Info" at bounding box center [243, 546] width 114 height 24
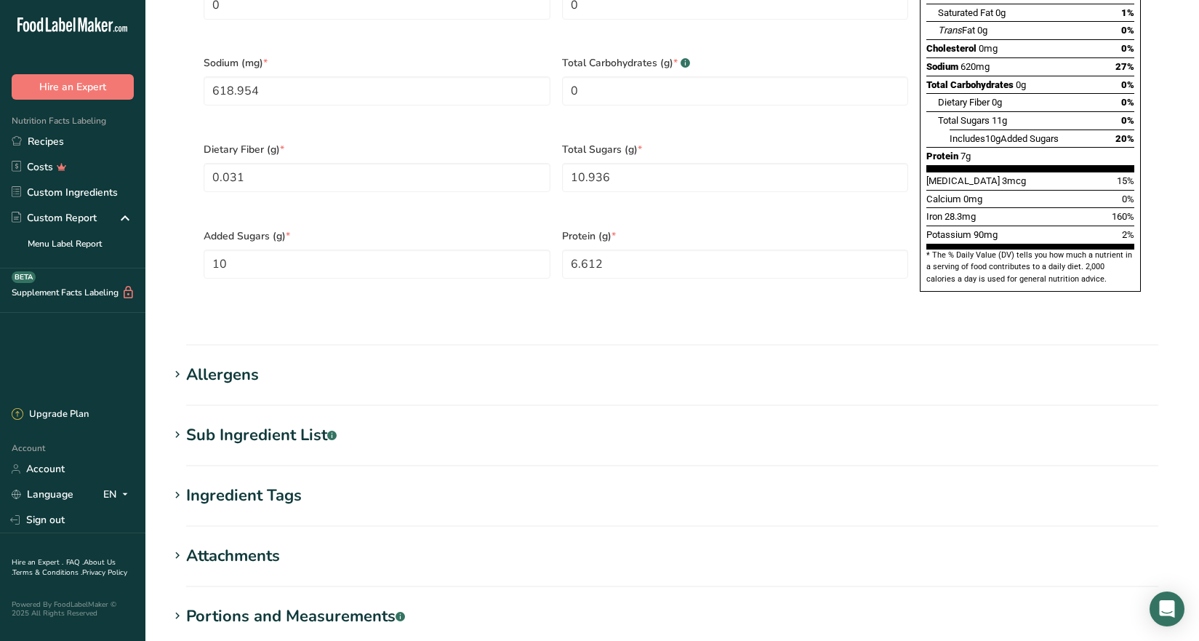
scroll to position [1059, 0]
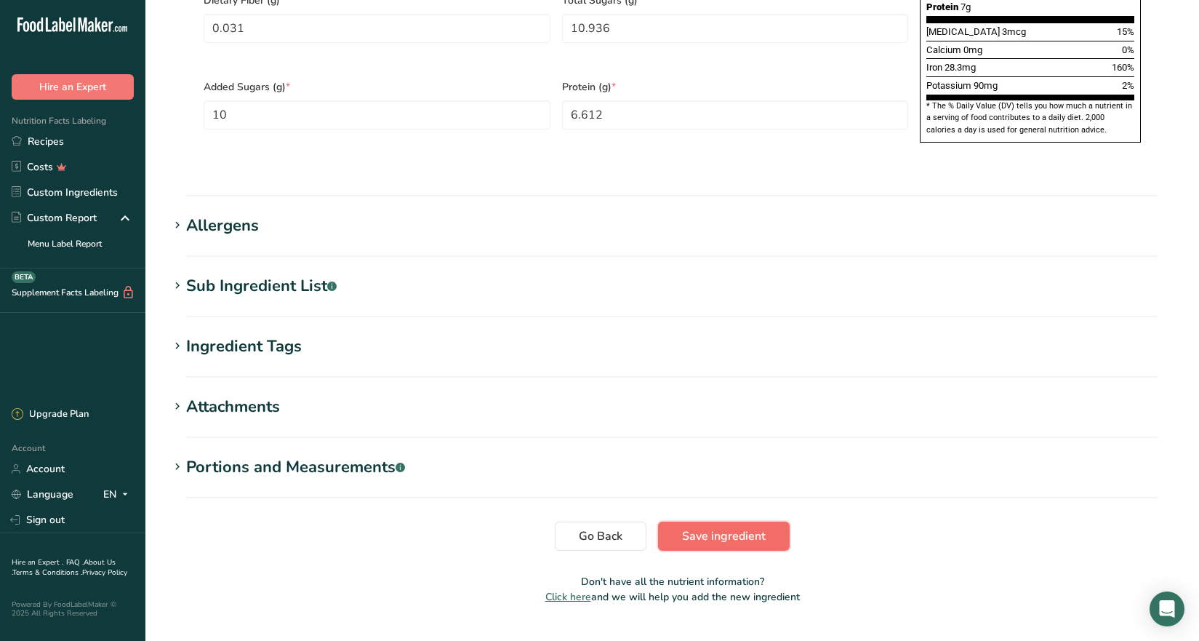
click at [746, 527] on span "Save ingredient" at bounding box center [724, 535] width 84 height 17
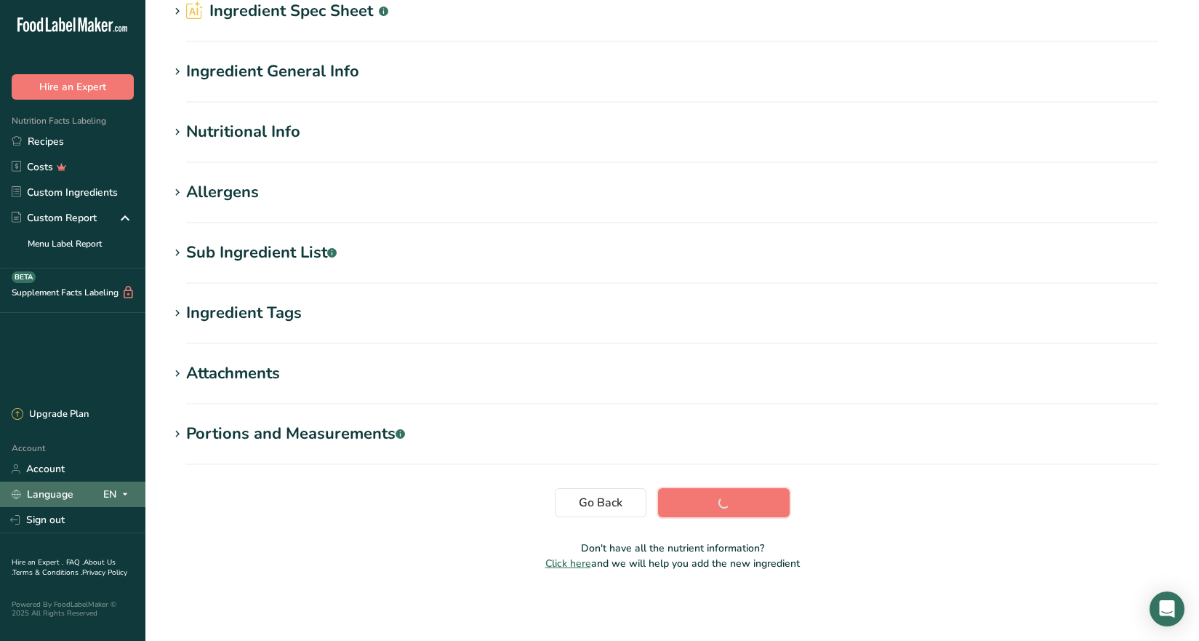
scroll to position [68, 0]
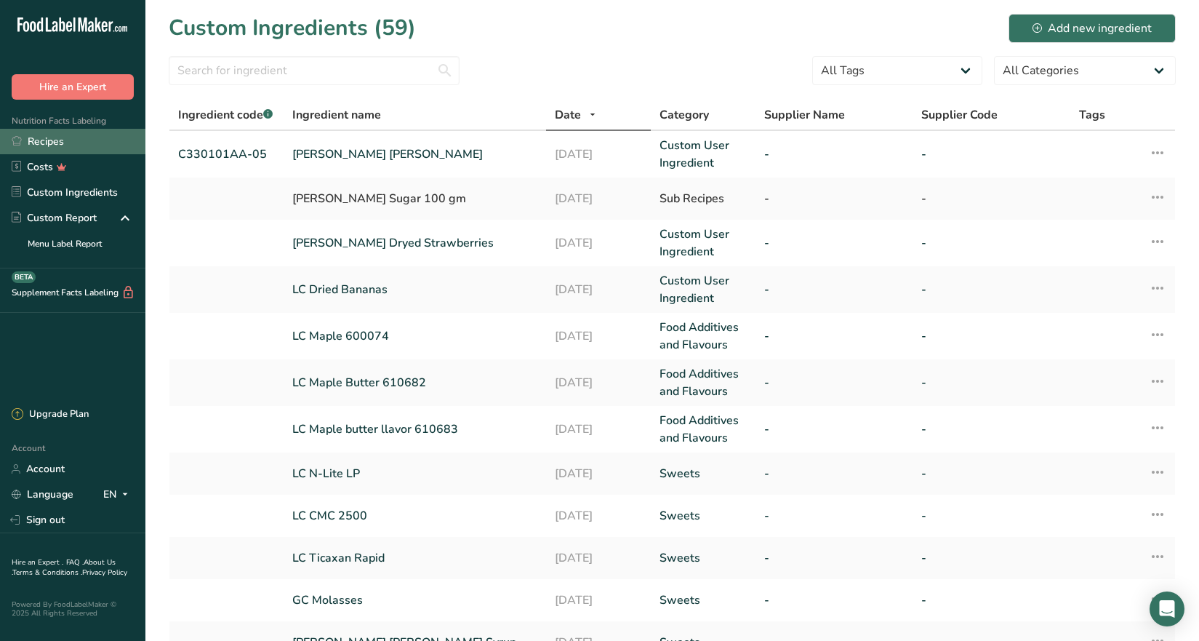
click at [60, 152] on link "Recipes" at bounding box center [72, 141] width 145 height 25
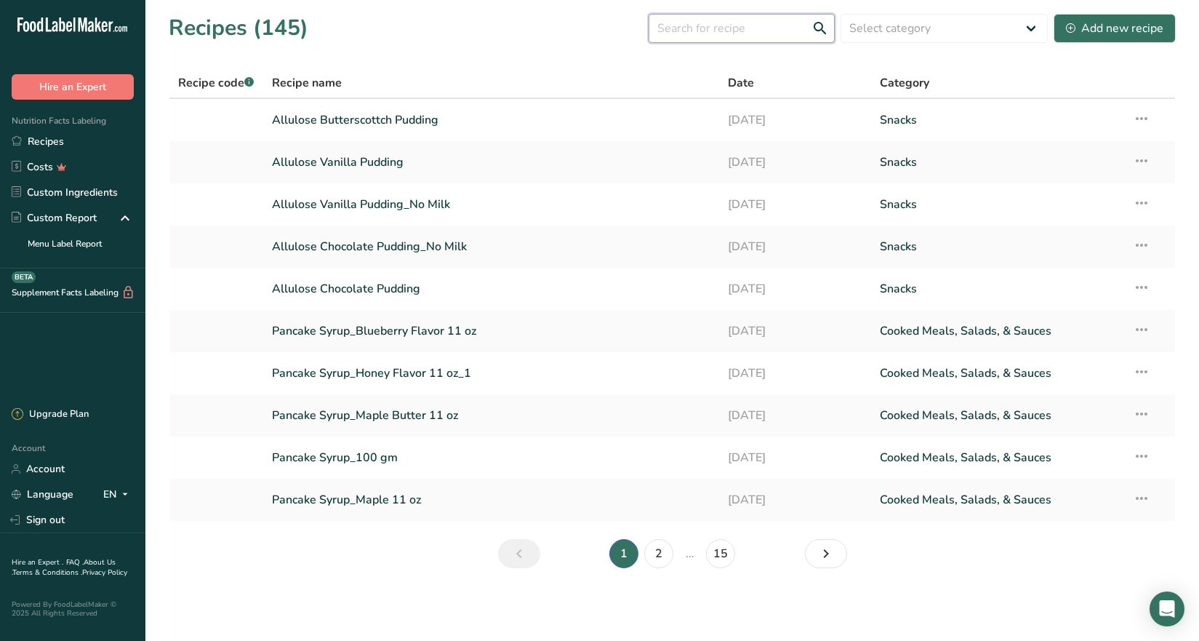
click at [707, 27] on input "text" at bounding box center [742, 28] width 186 height 29
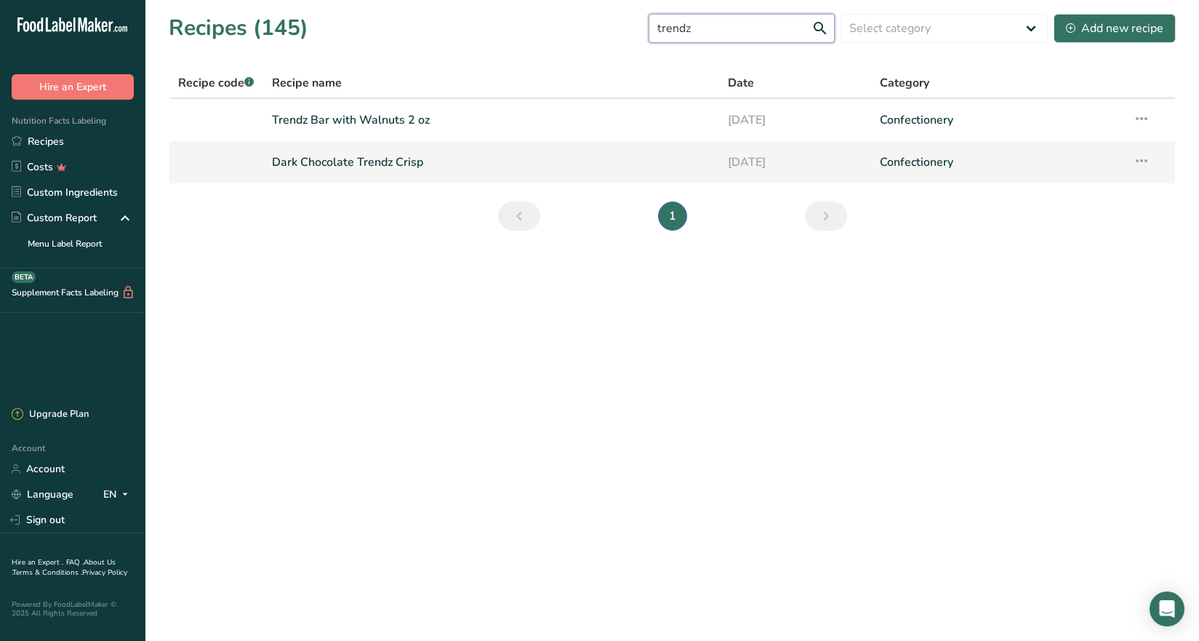
type input "trendz"
click at [372, 158] on link "Dark Chocolate Trendz Crisp" at bounding box center [491, 162] width 438 height 31
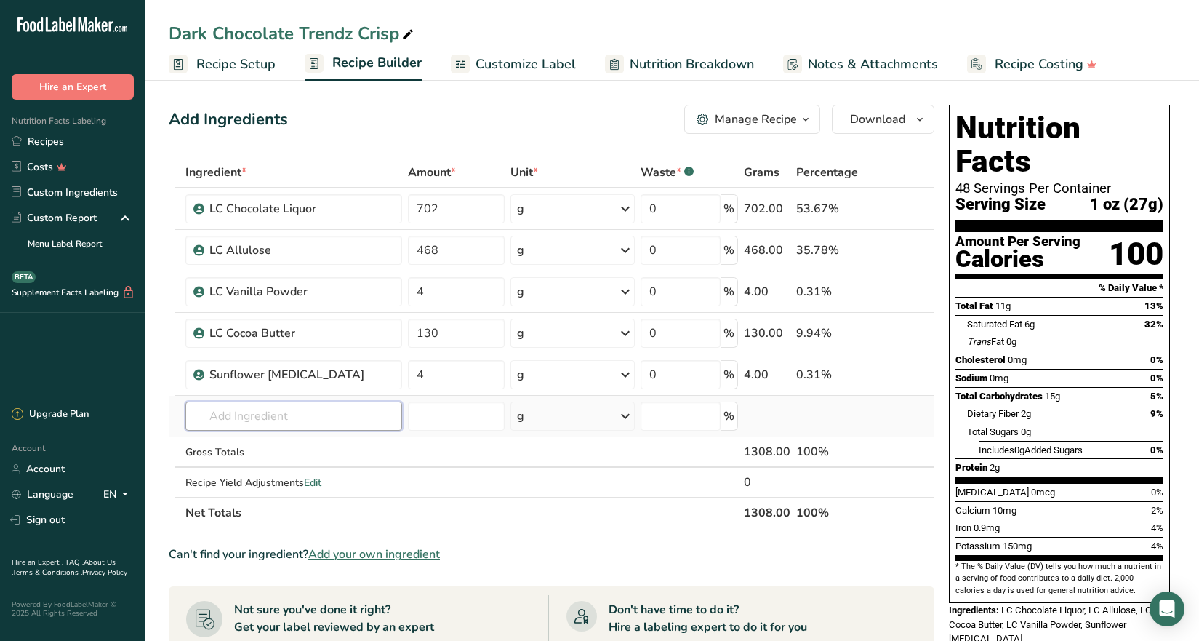
click at [236, 414] on input "text" at bounding box center [293, 415] width 217 height 29
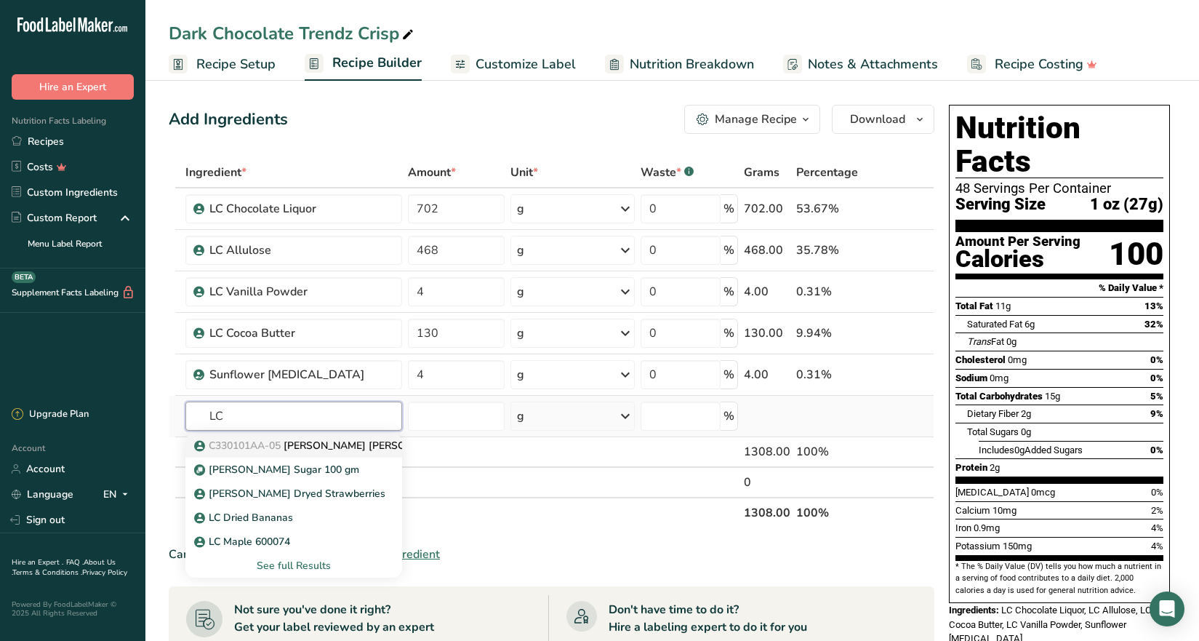
type input "LC"
click at [288, 442] on p "C330101AA-05 [PERSON_NAME] [PERSON_NAME]" at bounding box center [324, 445] width 254 height 15
type input "[PERSON_NAME] [PERSON_NAME]"
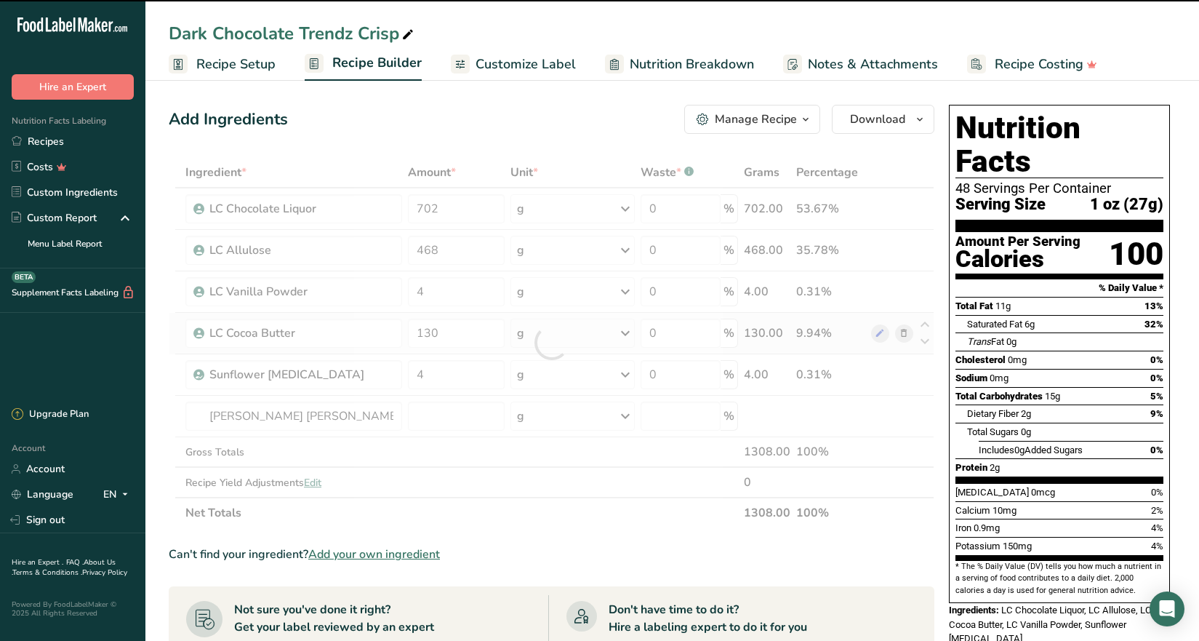
type input "0"
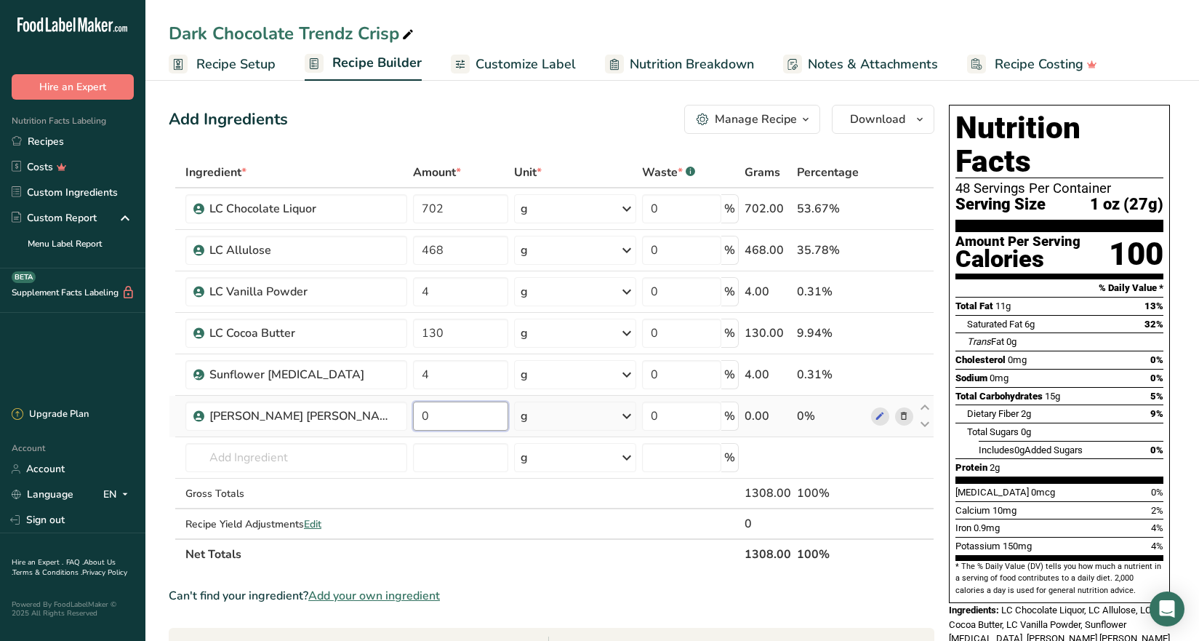
click at [446, 416] on input "0" at bounding box center [460, 415] width 95 height 29
type input "59"
click at [932, 452] on div "Ingredient * Amount * Unit * Waste * .a-a{fill:#347362;}.b-a{fill:#fff;} Grams …" at bounding box center [552, 363] width 766 height 412
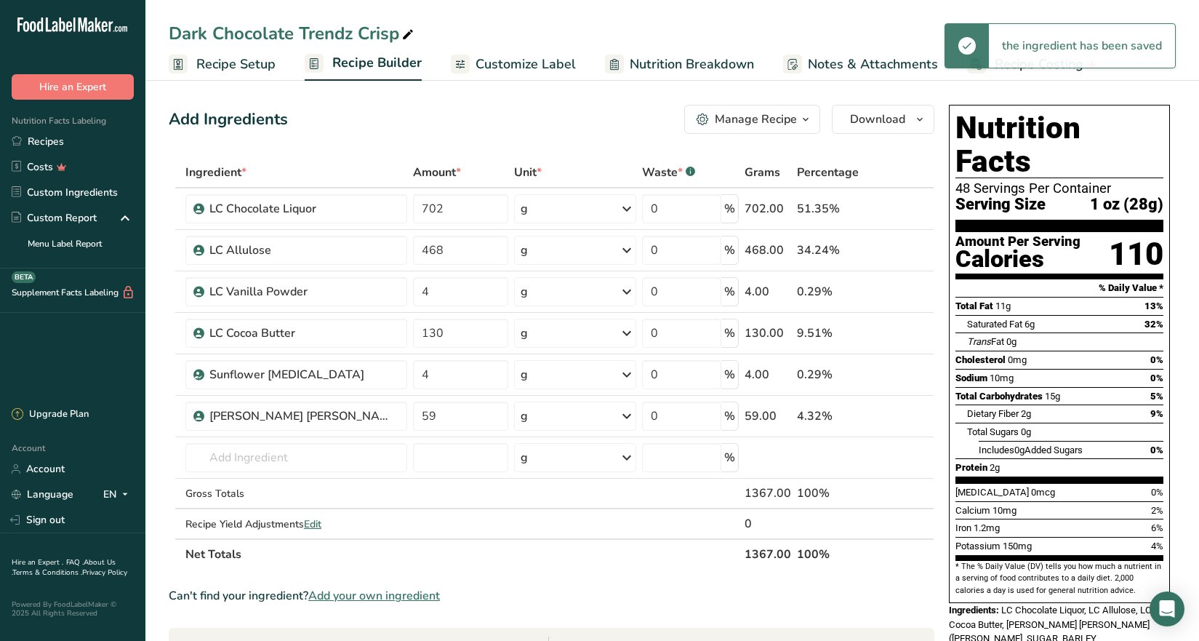
drag, startPoint x: 1144, startPoint y: 280, endPoint x: 1128, endPoint y: 346, distance: 67.9
click at [1131, 341] on div "Nutrition Facts 48 Servings Per Container Serving Size 1 oz (28g) Amount Per Se…" at bounding box center [1059, 354] width 221 height 498
click at [1110, 369] on div "Sodium 10mg 0%" at bounding box center [1059, 378] width 208 height 18
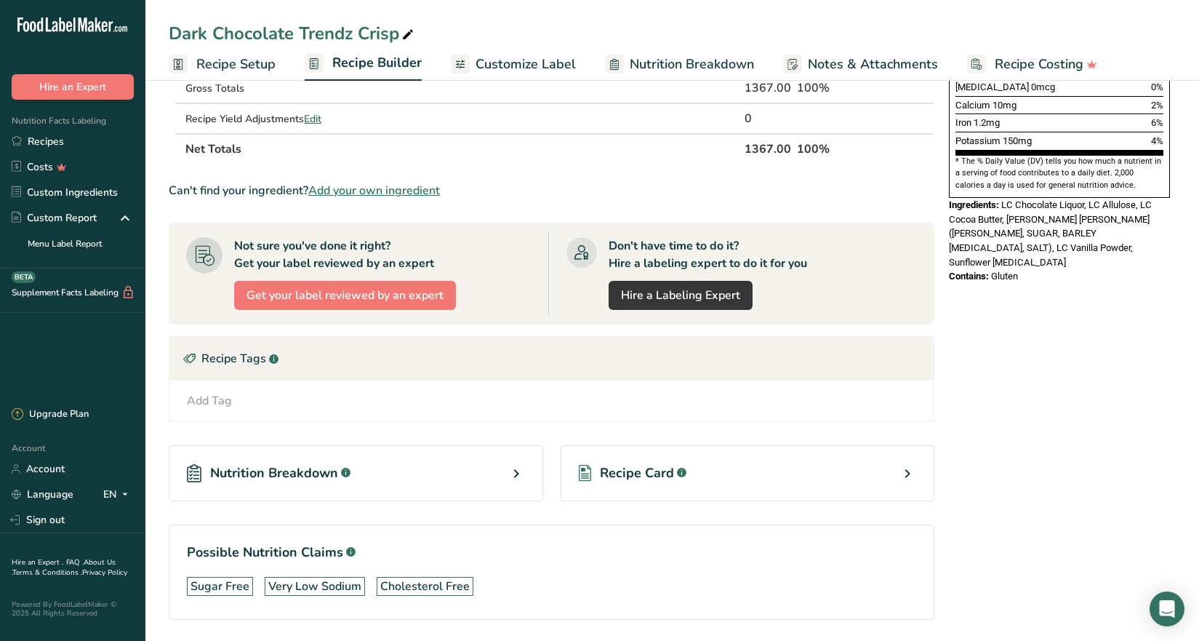
scroll to position [436, 0]
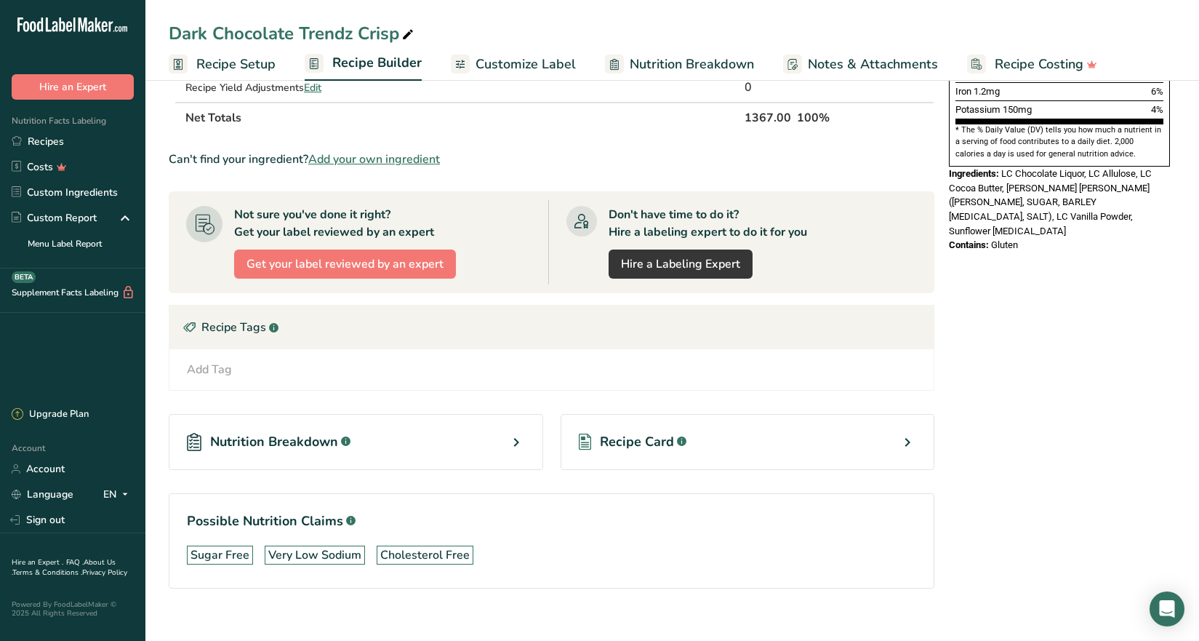
click at [260, 437] on span "Nutrition Breakdown" at bounding box center [274, 442] width 128 height 20
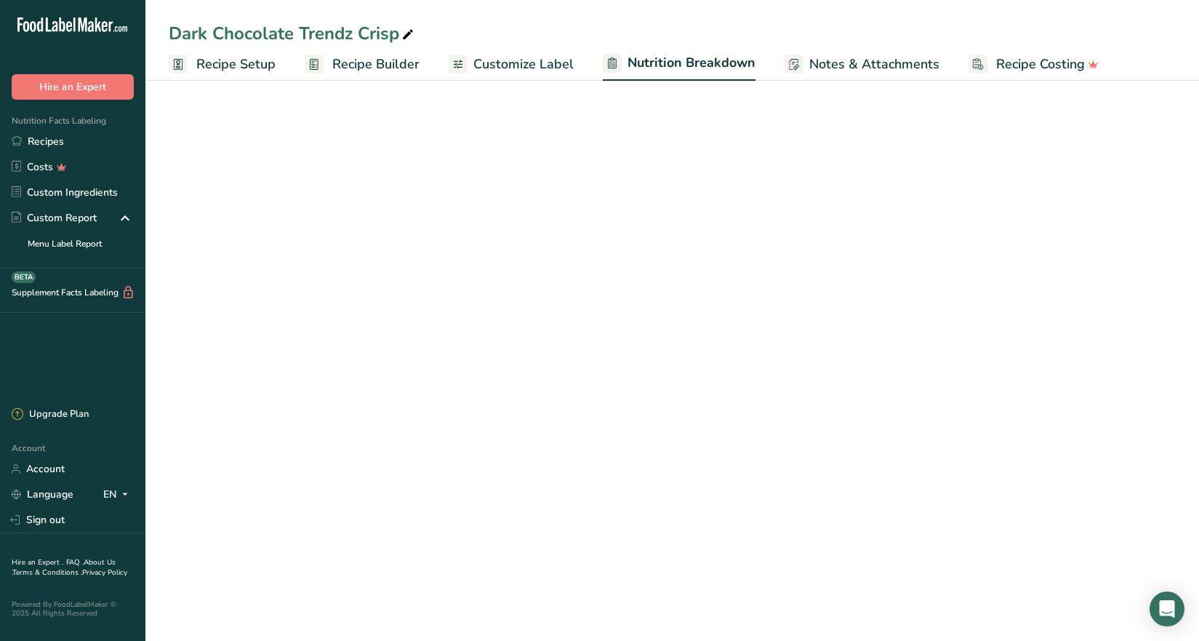
select select "Calories"
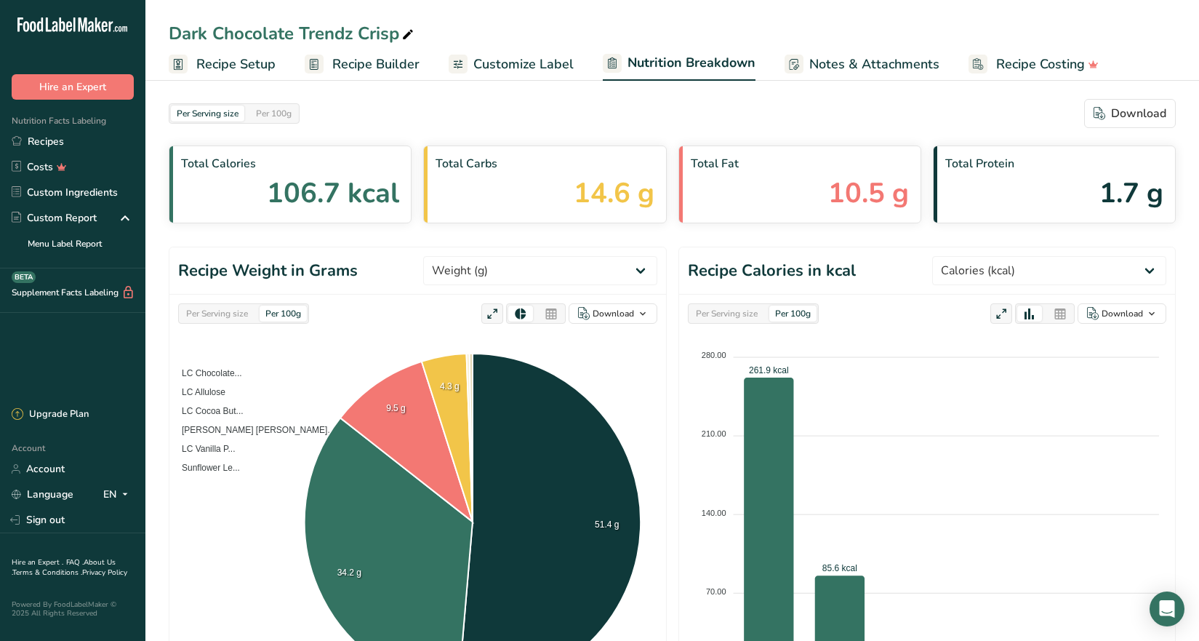
click at [399, 67] on span "Recipe Builder" at bounding box center [375, 65] width 87 height 20
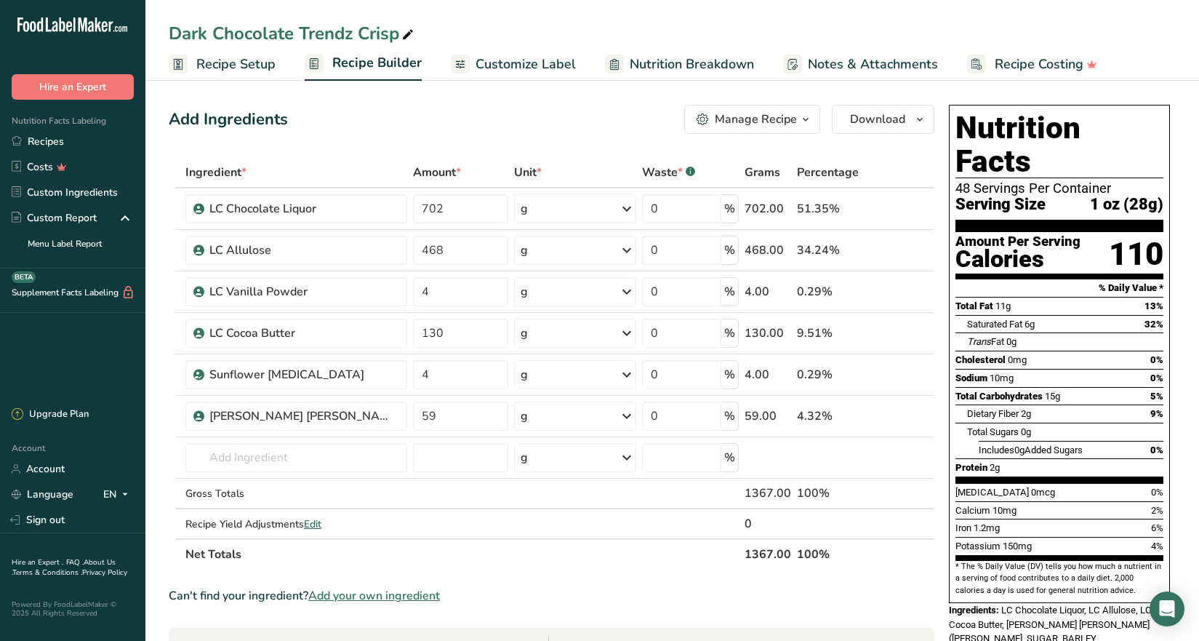
click at [1195, 214] on section "Add Ingredients Manage Recipe Delete Recipe Duplicate Recipe Scale Recipe Save …" at bounding box center [671, 585] width 1053 height 1019
click at [554, 66] on span "Customize Label" at bounding box center [525, 65] width 100 height 20
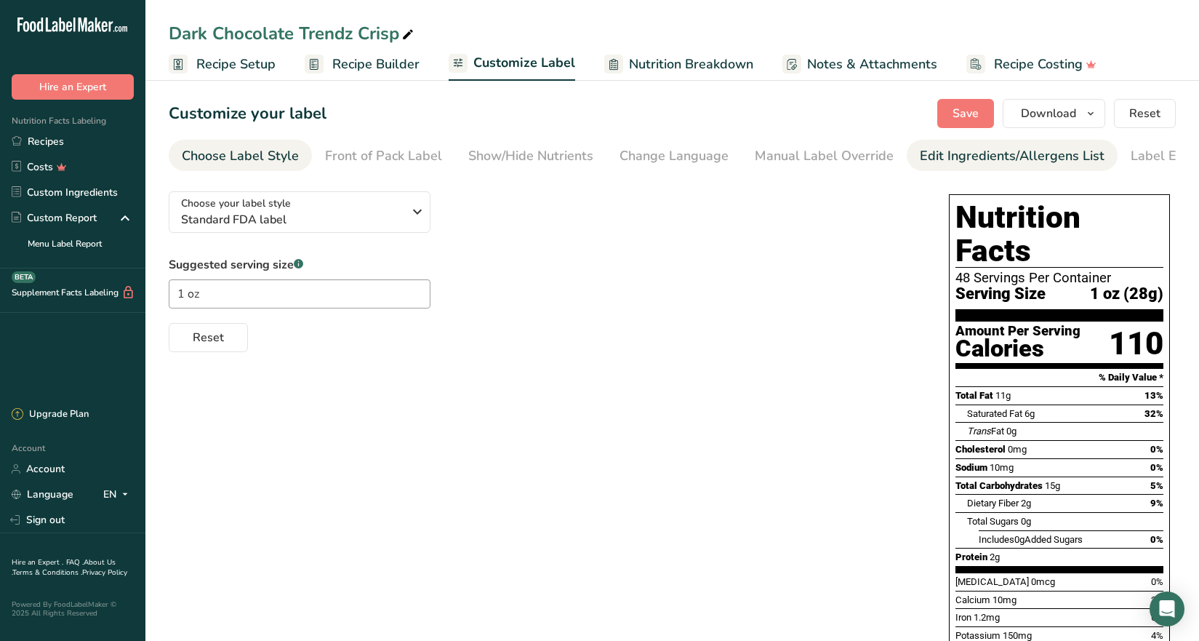
click at [983, 158] on div "Edit Ingredients/Allergens List" at bounding box center [1012, 156] width 185 height 20
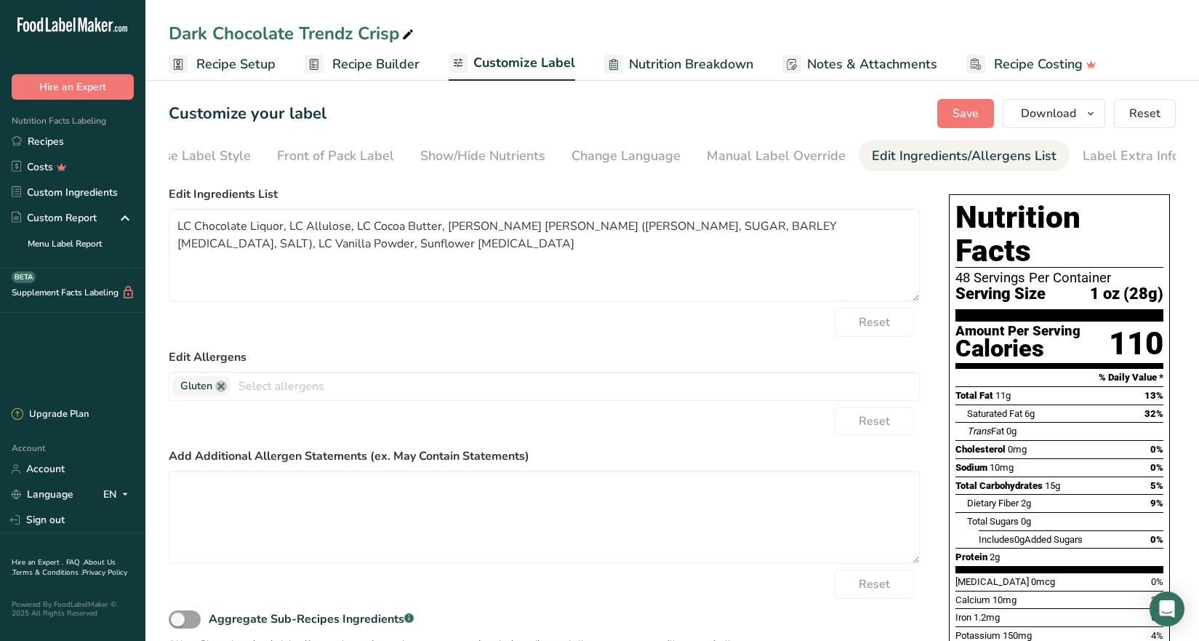
scroll to position [0, 49]
click at [174, 230] on textarea "LC Chocolate Liquor, LC Allulose, LC Cocoa Butter, [PERSON_NAME] [PERSON_NAME] …" at bounding box center [544, 255] width 751 height 93
click at [270, 230] on textarea "Chocolate Liquor, LC Allulose, LC Cocoa Butter, [PERSON_NAME] [PERSON_NAME] ([P…" at bounding box center [544, 255] width 751 height 93
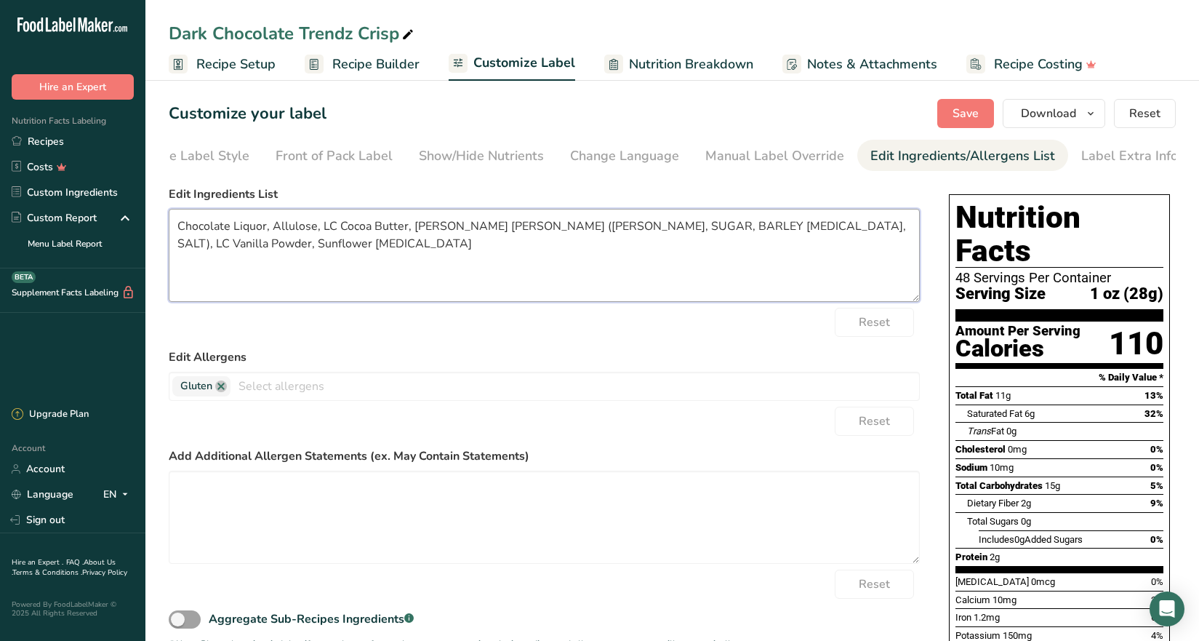
click at [317, 228] on textarea "Chocolate Liquor, Allulose, LC Cocoa Butter, [PERSON_NAME] [PERSON_NAME] ([PERS…" at bounding box center [544, 255] width 751 height 93
click at [392, 228] on textarea "Chocolate Liquor, Allulose, Cocoa Butter, [PERSON_NAME] [PERSON_NAME] ([PERSON_…" at bounding box center [544, 255] width 751 height 93
click at [442, 226] on textarea "Chocolate Liquor, Allulose, Cocoa Butter, Crisp Rice (RICE, SUGAR, BARLEY [MEDI…" at bounding box center [544, 255] width 751 height 93
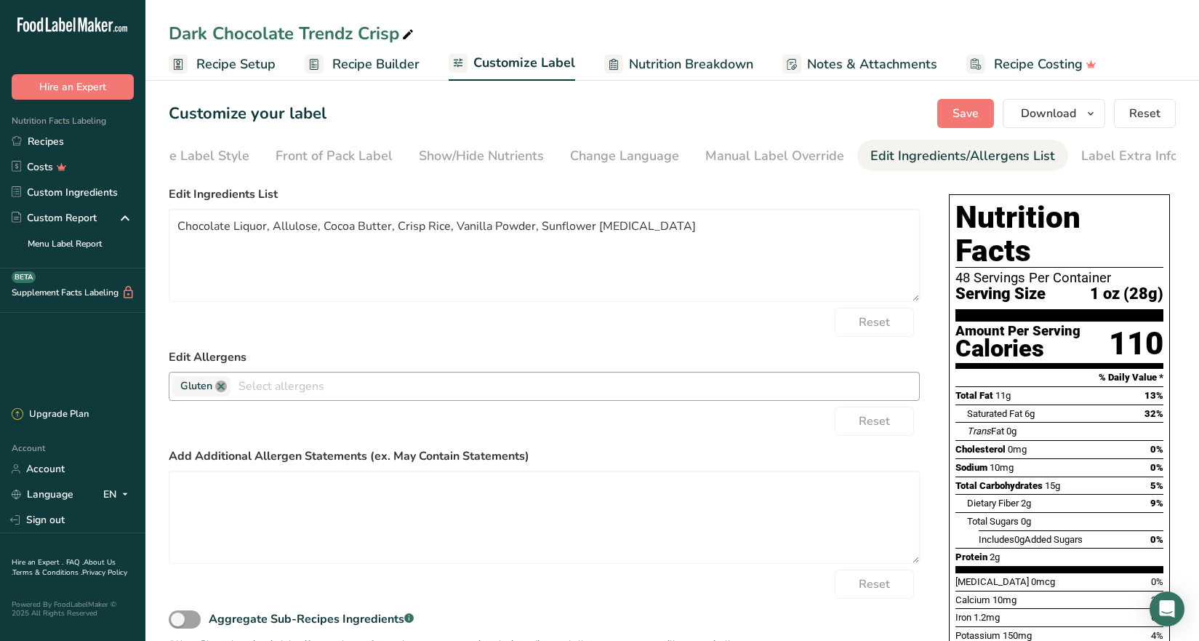
click at [221, 387] on link at bounding box center [221, 386] width 12 height 12
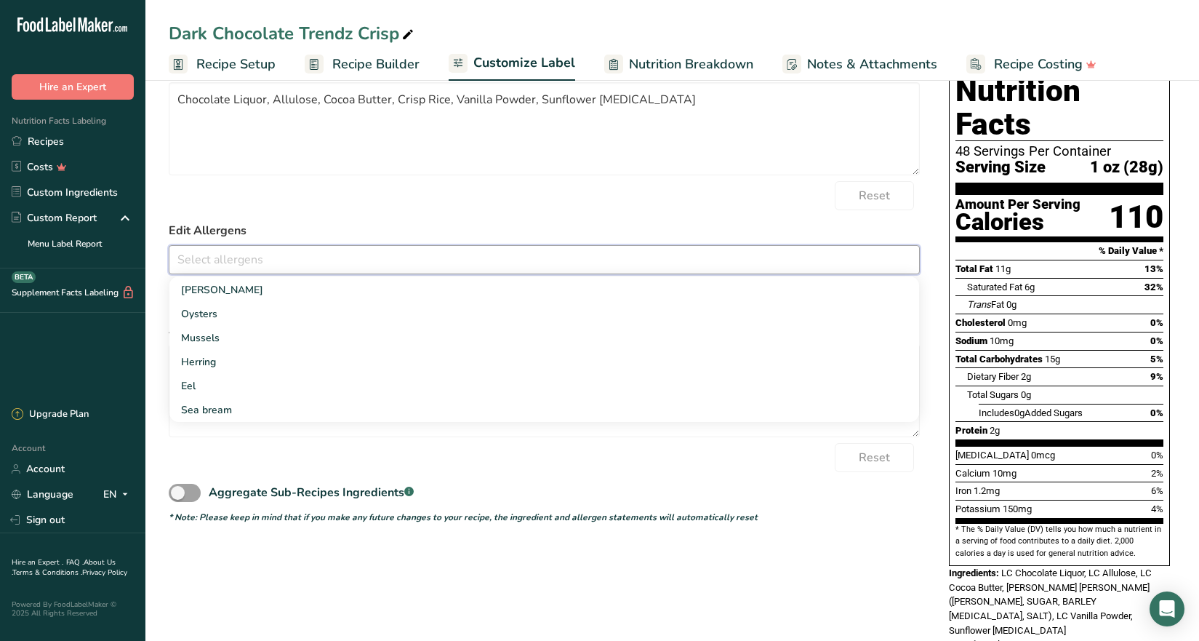
scroll to position [132, 0]
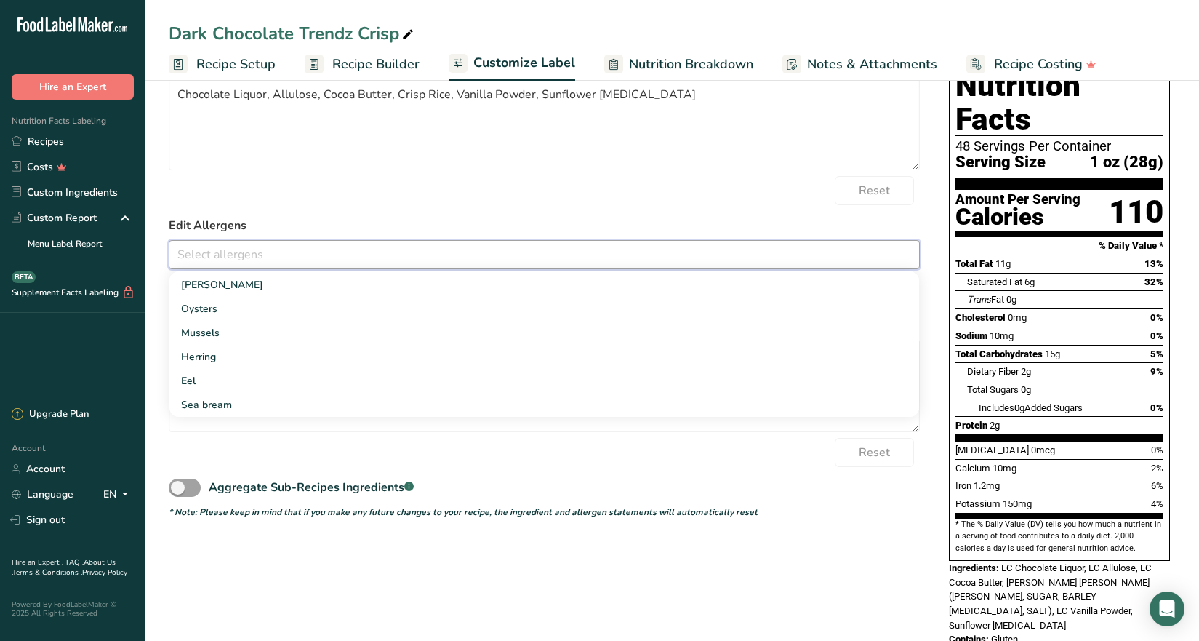
click at [1073, 605] on div "Nutrition Facts 48 Servings Per Container Serving Size 1 oz (28g) Amount Per Se…" at bounding box center [1059, 354] width 233 height 595
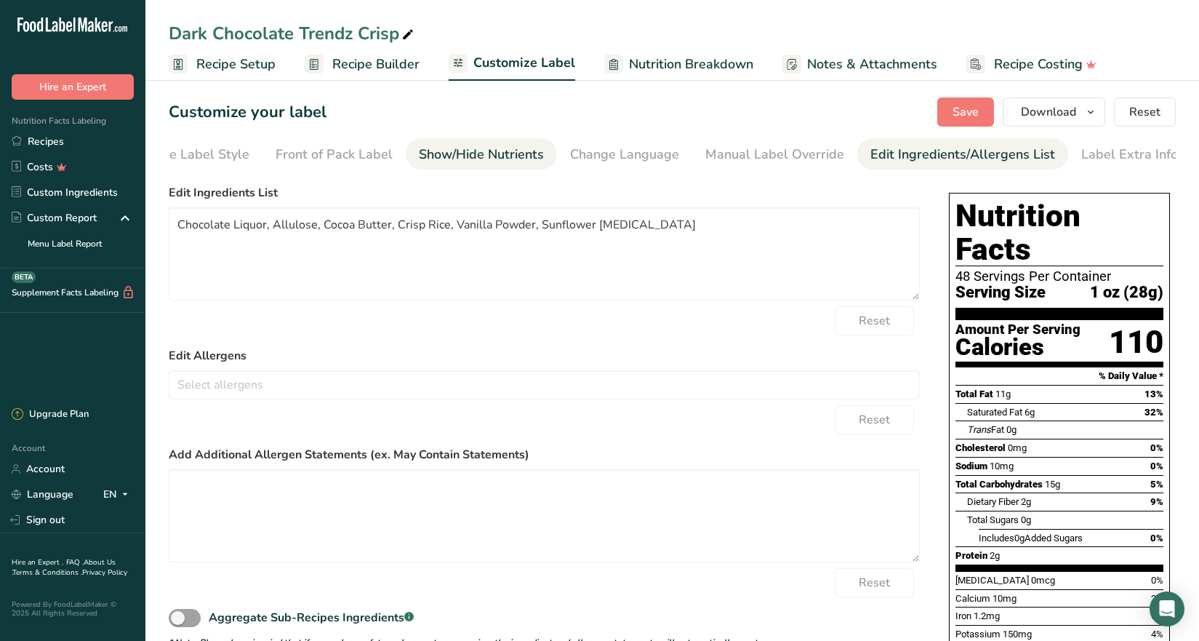
scroll to position [0, 0]
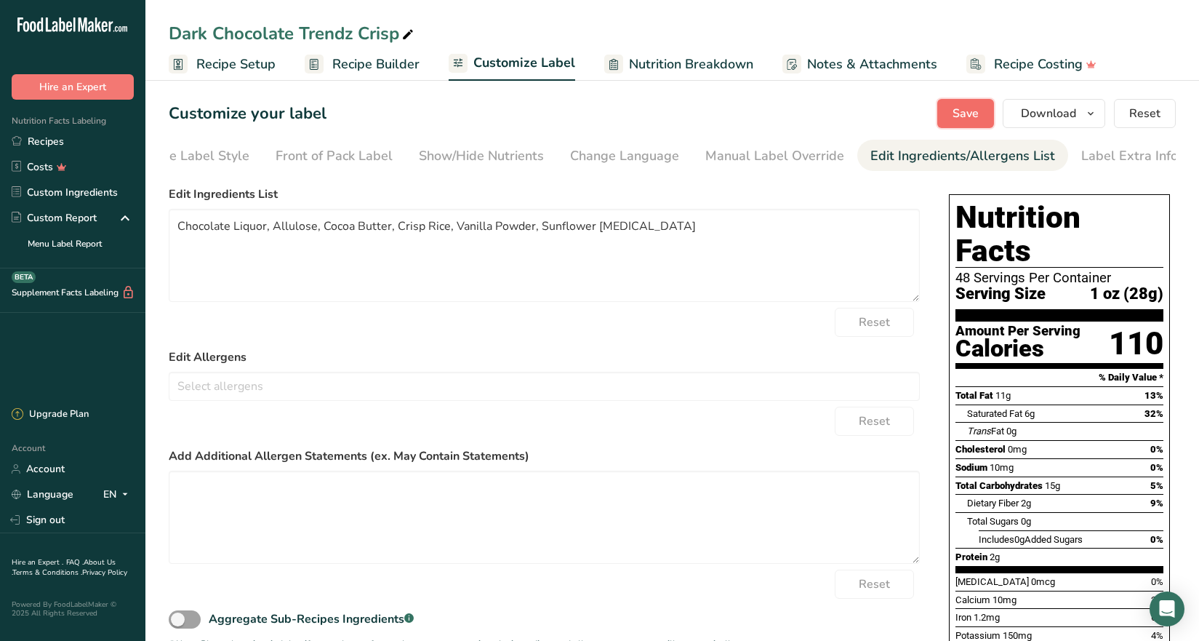
click at [962, 109] on span "Save" at bounding box center [965, 113] width 26 height 17
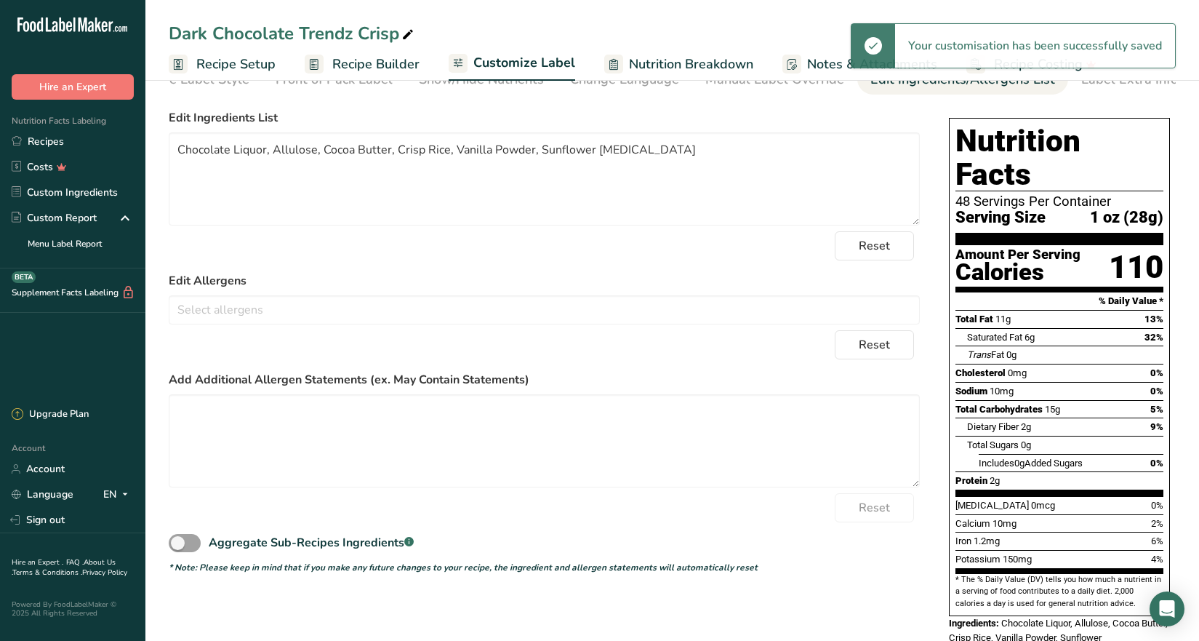
scroll to position [103, 0]
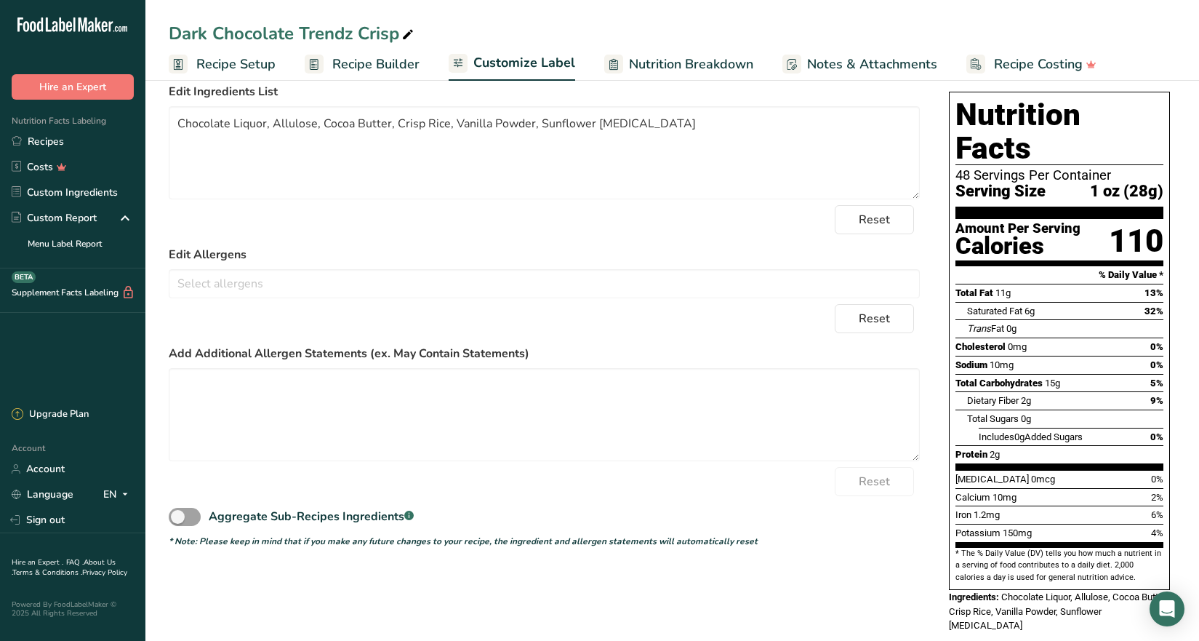
click at [1011, 595] on div "Ingredients: Chocolate Liquor, Allulose, Cocoa Butter, Crisp Rice, Vanilla Powd…" at bounding box center [1059, 611] width 221 height 43
click at [539, 58] on span "Customize Label" at bounding box center [524, 63] width 102 height 20
click at [654, 134] on textarea "Chocolate Liquor, Allulose, Cocoa Butter, Crisp Rice, Vanilla Powder, Sunflower…" at bounding box center [544, 152] width 751 height 93
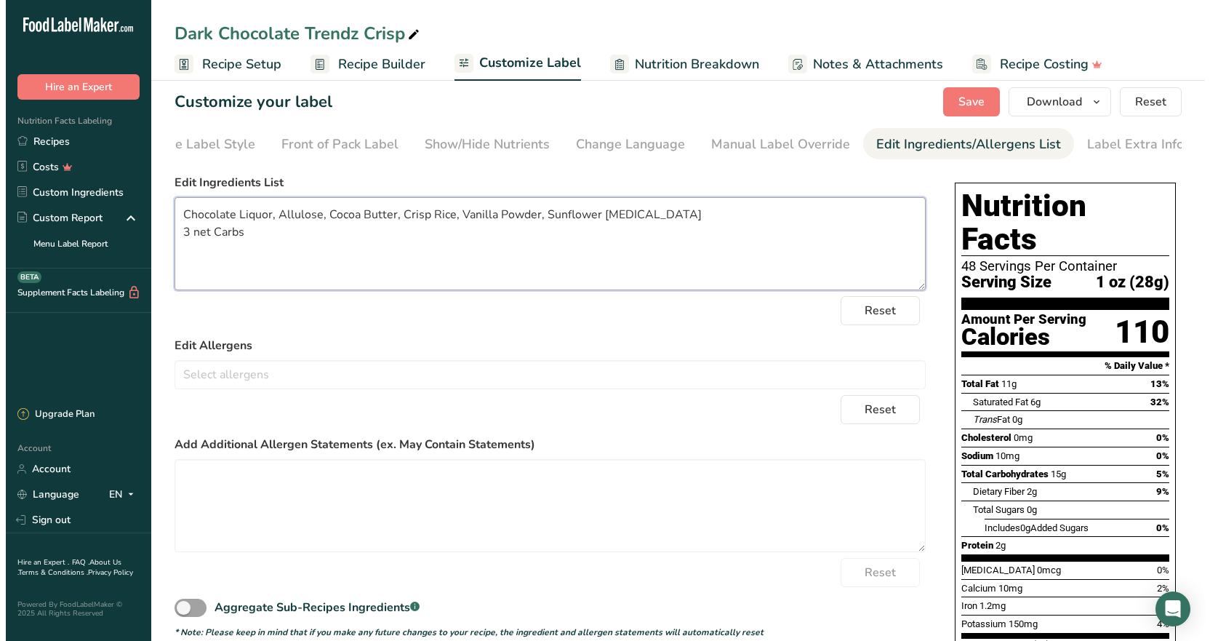
scroll to position [0, 0]
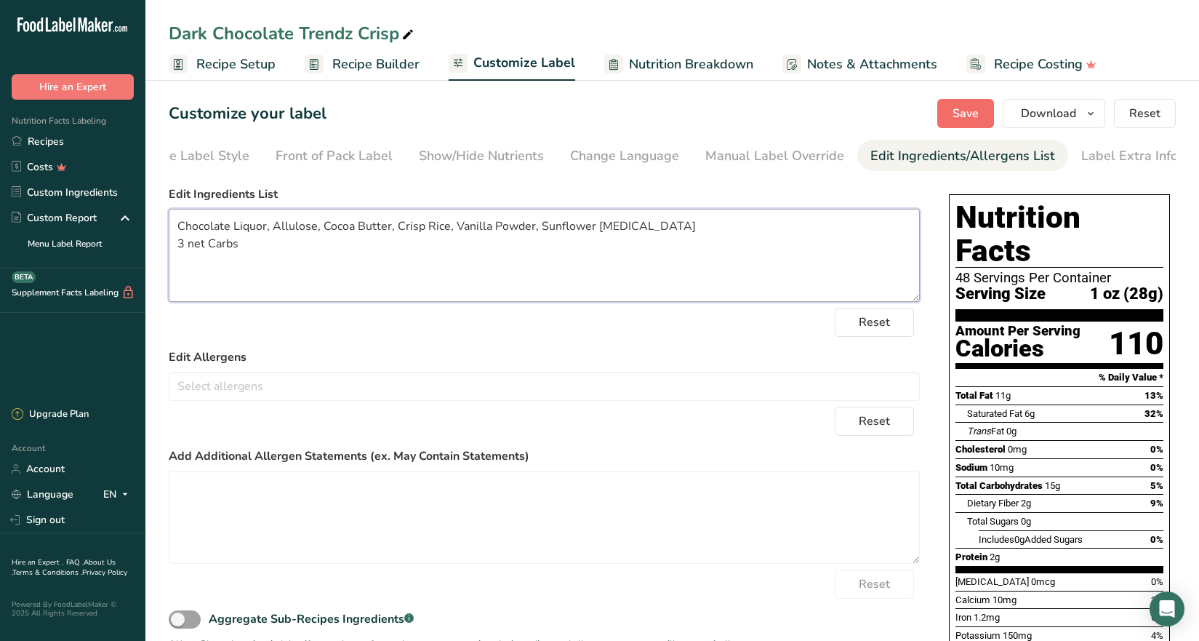
type textarea "Chocolate Liquor, Allulose, Cocoa Butter, Crisp Rice, Vanilla Powder, Sunflower…"
click at [967, 108] on span "Save" at bounding box center [965, 113] width 26 height 17
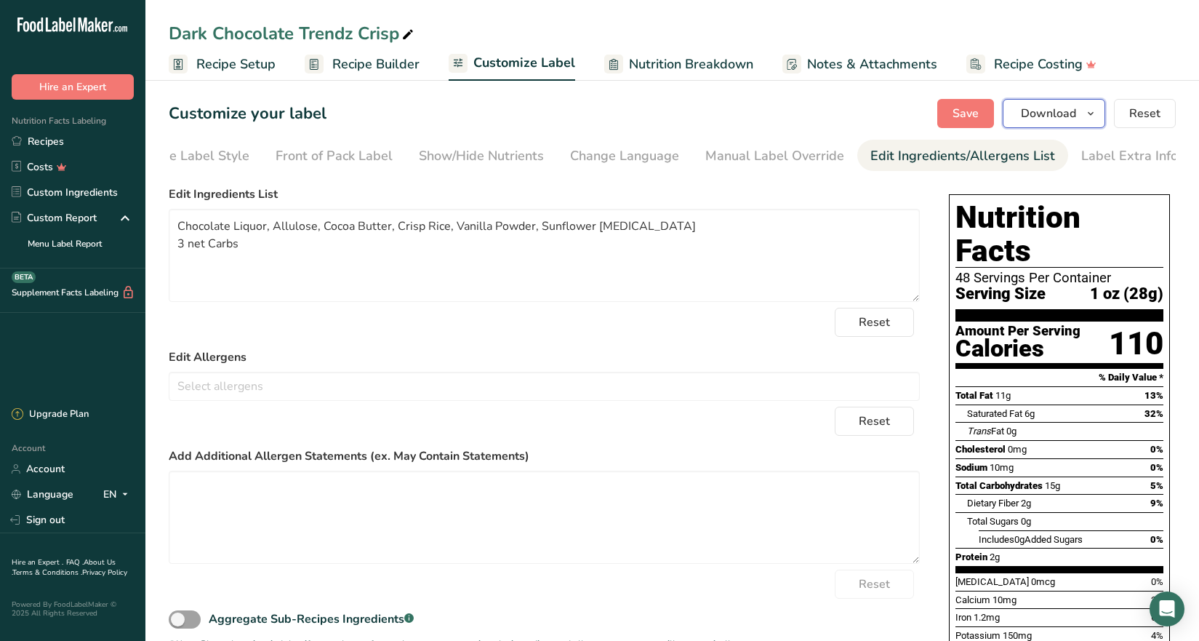
click at [1096, 112] on icon "button" at bounding box center [1091, 114] width 12 height 18
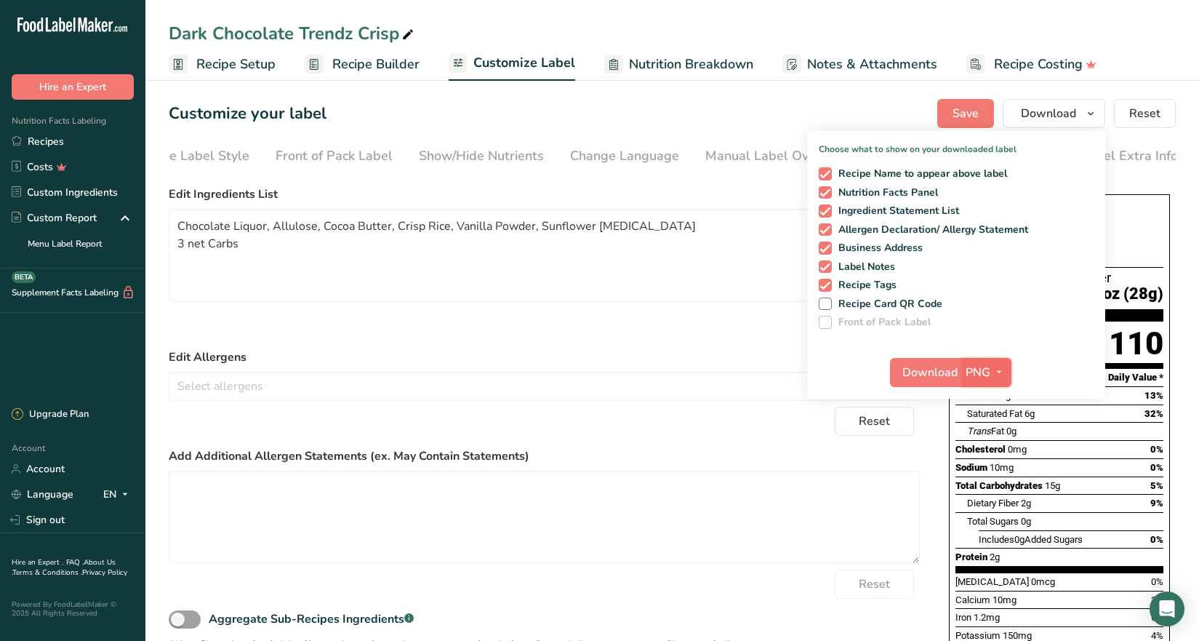
click at [981, 374] on span "PNG" at bounding box center [977, 372] width 25 height 17
click at [989, 402] on link "PNG" at bounding box center [988, 402] width 47 height 24
click at [916, 379] on span "Download" at bounding box center [929, 372] width 55 height 17
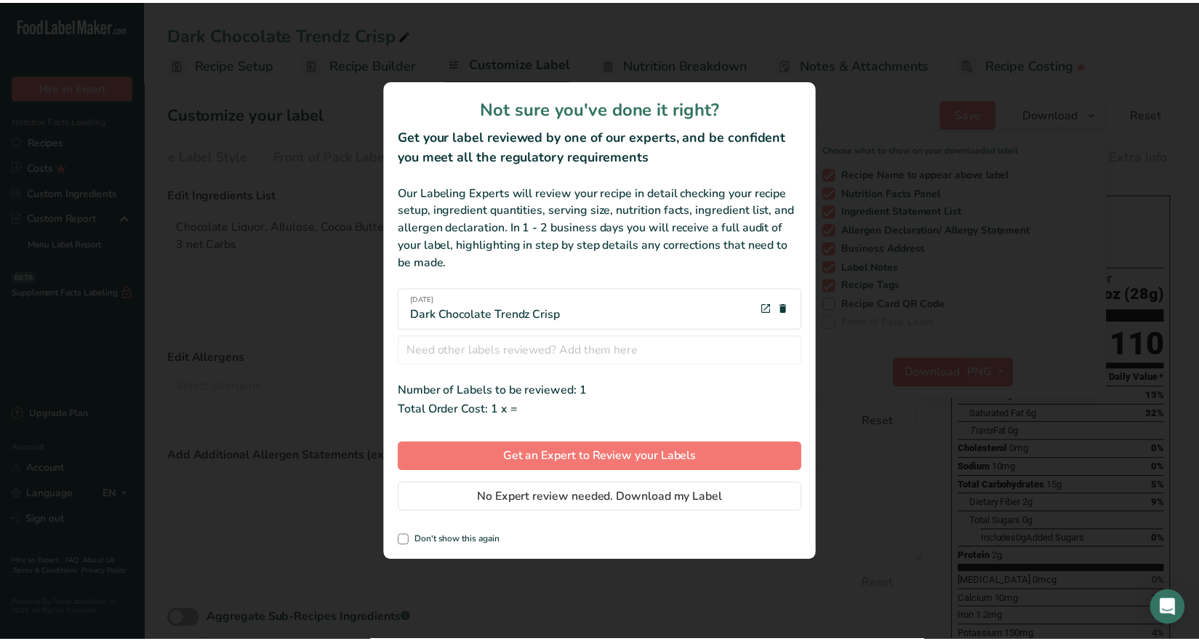
scroll to position [0, 39]
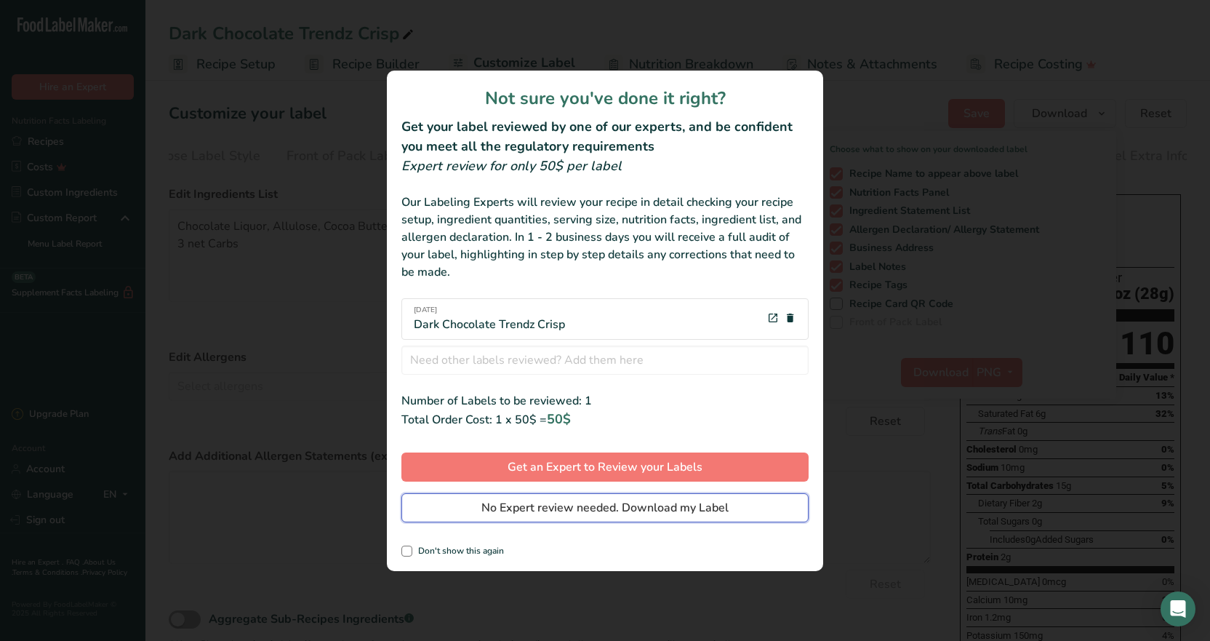
click at [546, 502] on span "No Expert review needed. Download my Label" at bounding box center [604, 507] width 247 height 17
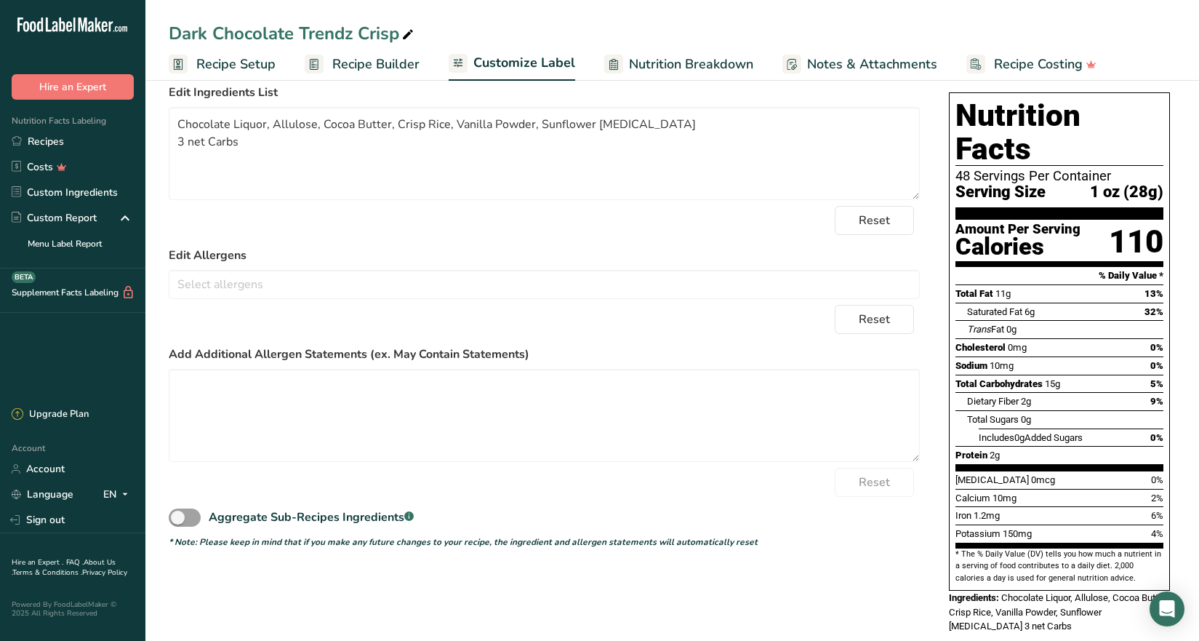
scroll to position [103, 0]
click at [41, 526] on link "Sign out" at bounding box center [72, 519] width 145 height 25
